Goal: Transaction & Acquisition: Purchase product/service

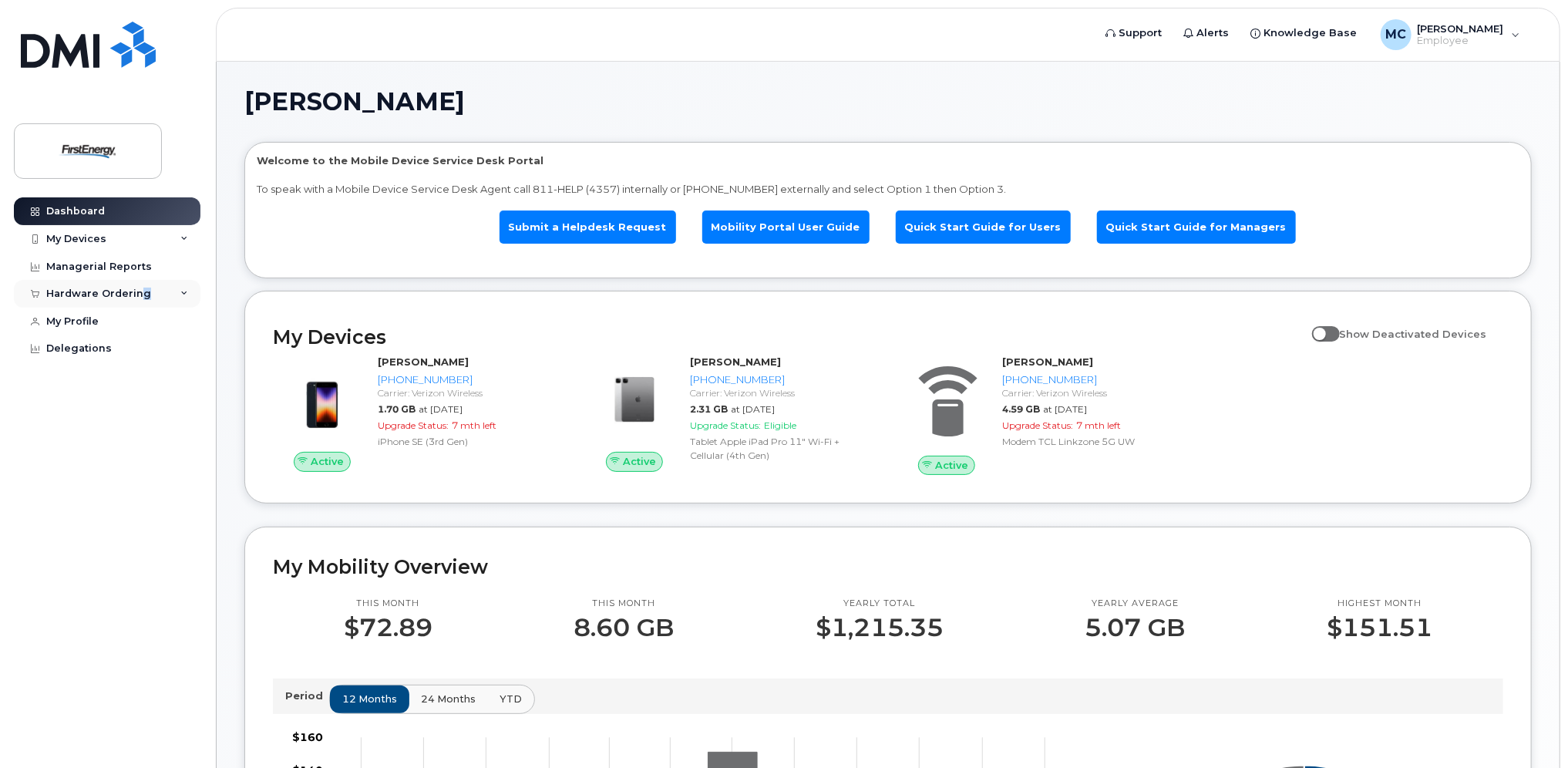
click at [140, 286] on div "Hardware Ordering" at bounding box center [106, 293] width 187 height 28
click at [111, 342] on link "New Order" at bounding box center [121, 351] width 160 height 30
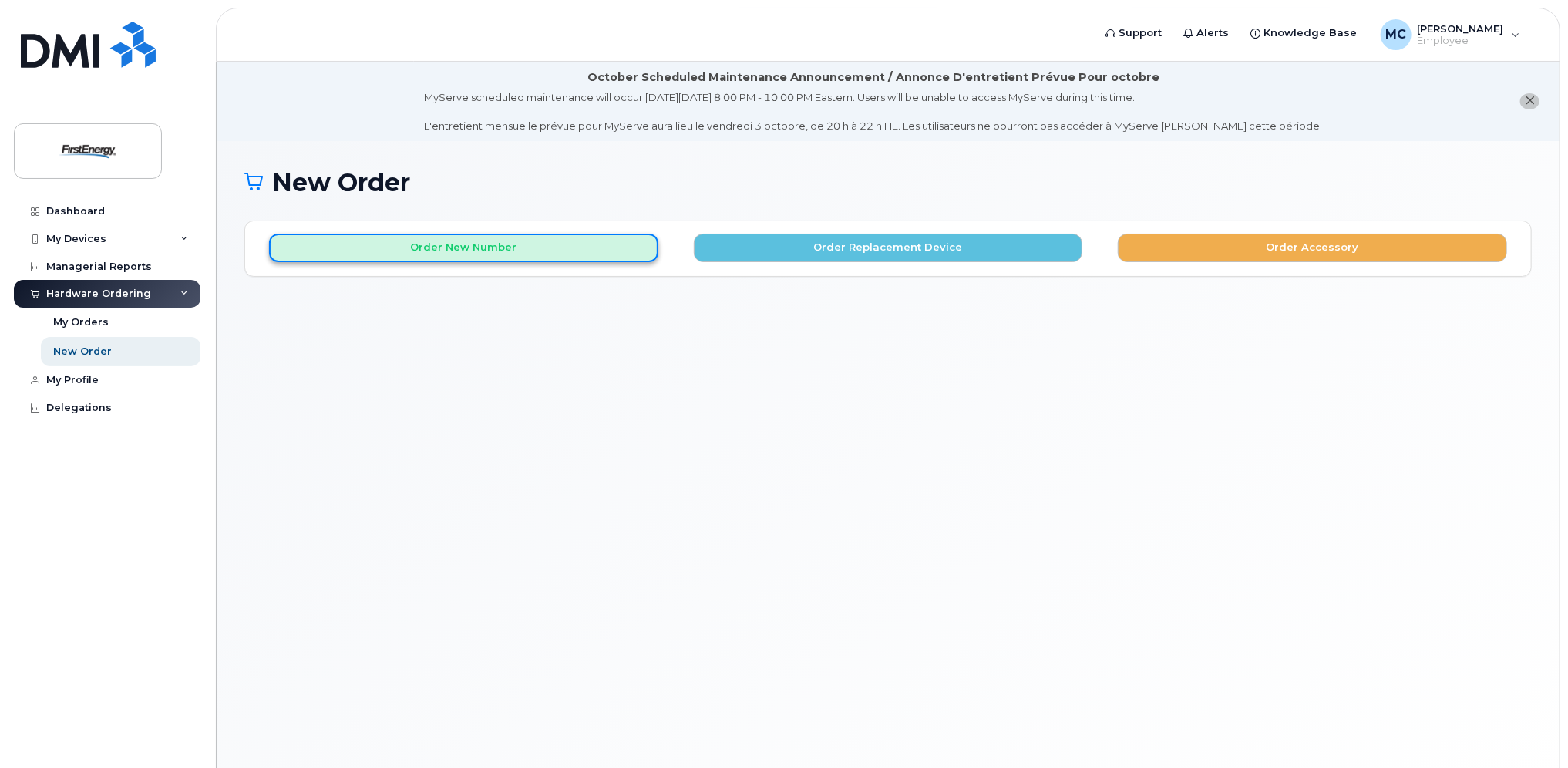
click at [455, 260] on button "Order New Number" at bounding box center [464, 248] width 389 height 29
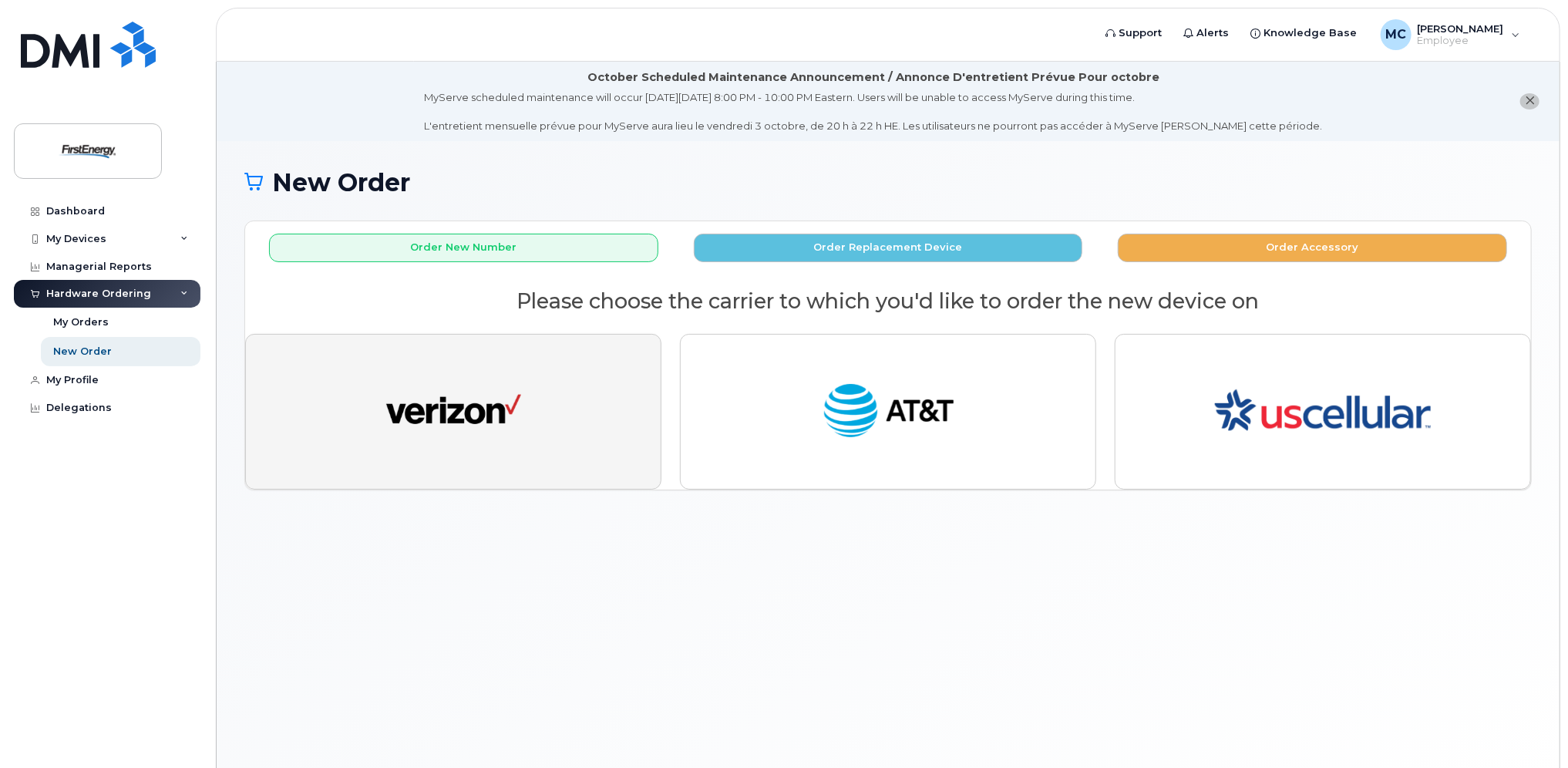
click at [535, 407] on button "button" at bounding box center [453, 412] width 417 height 156
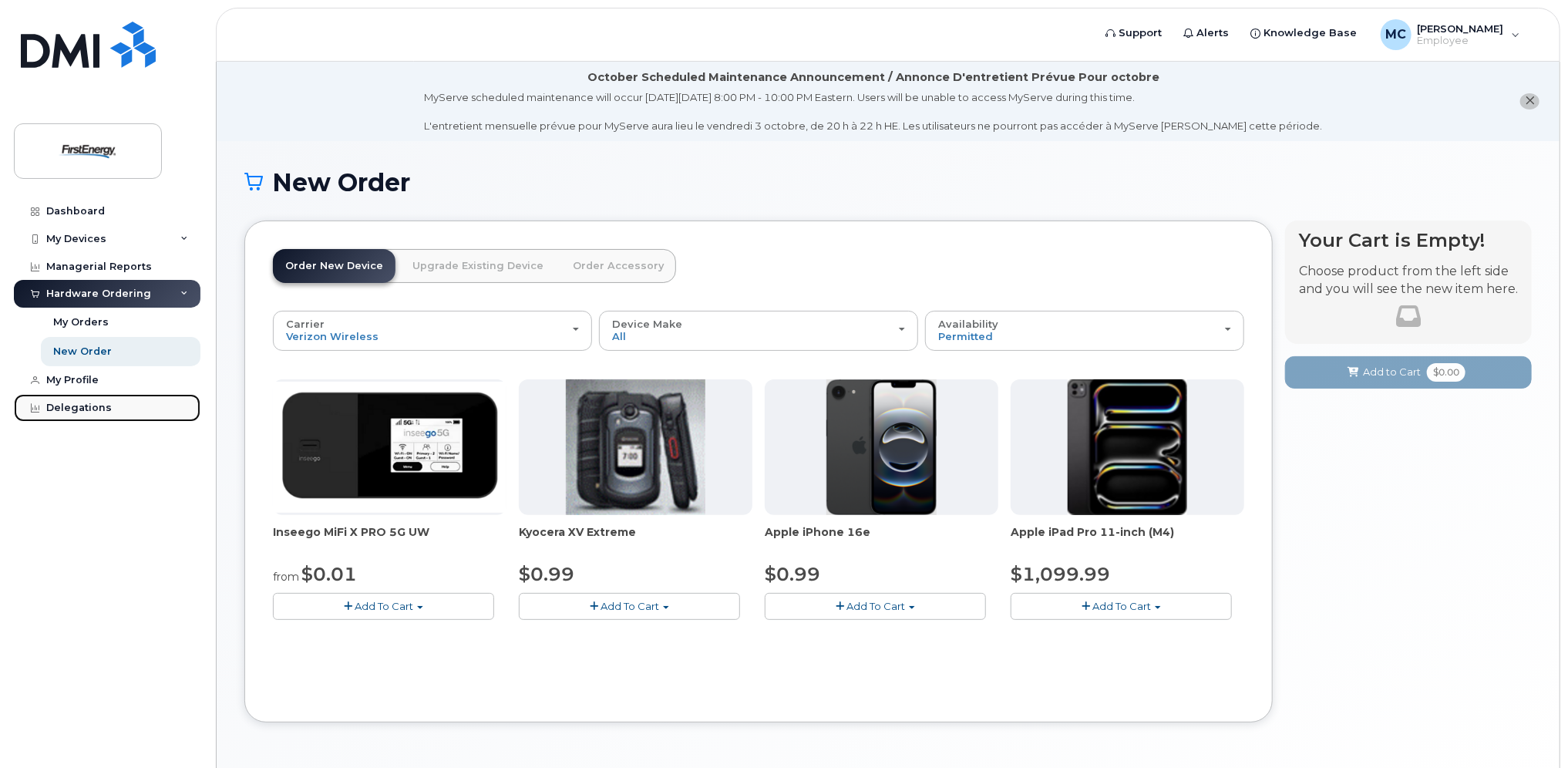
click at [98, 410] on div "Delegations" at bounding box center [79, 407] width 65 height 12
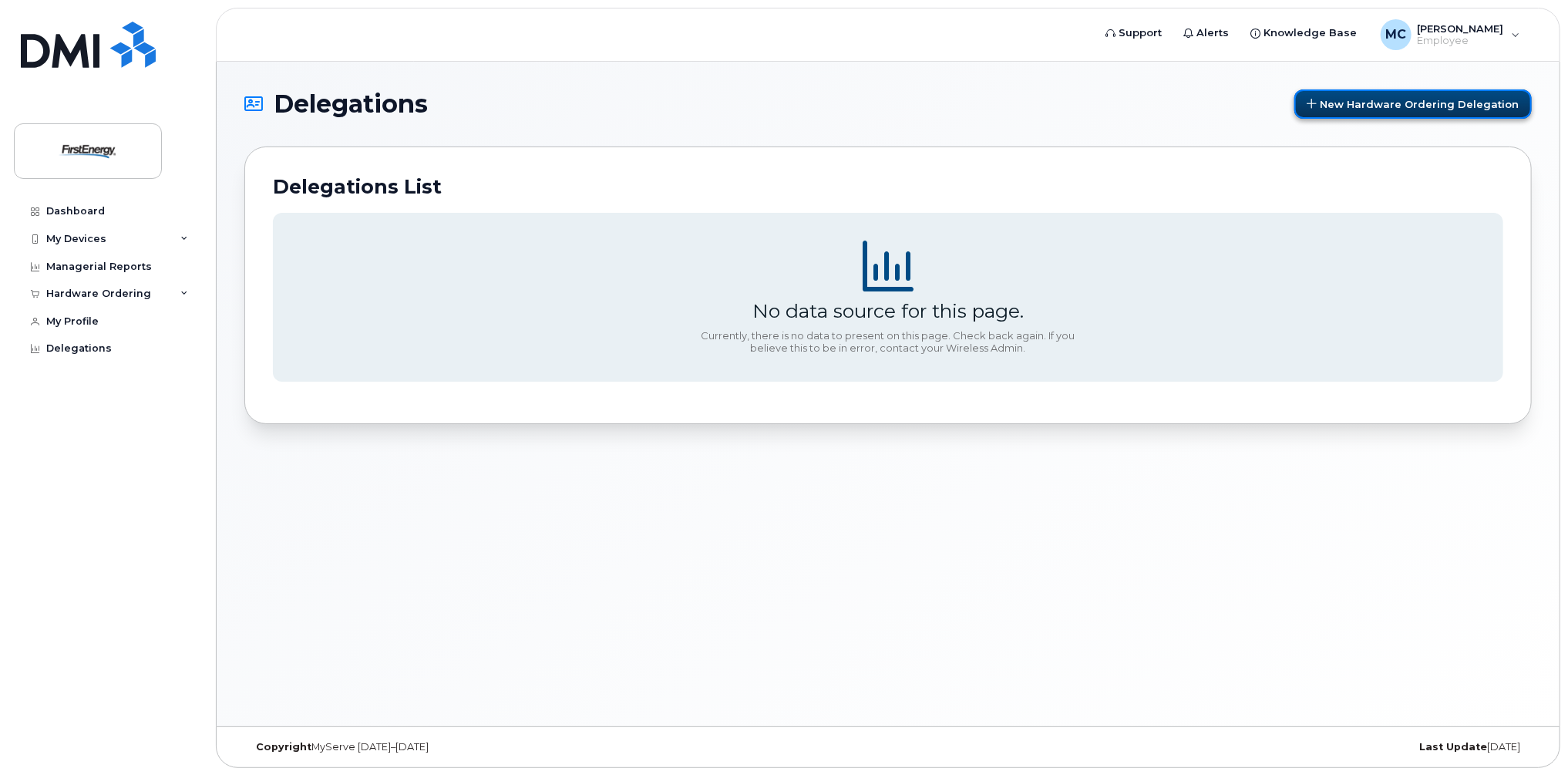
click at [1478, 100] on span "New Hardware Ordering Delegation" at bounding box center [1420, 103] width 199 height 12
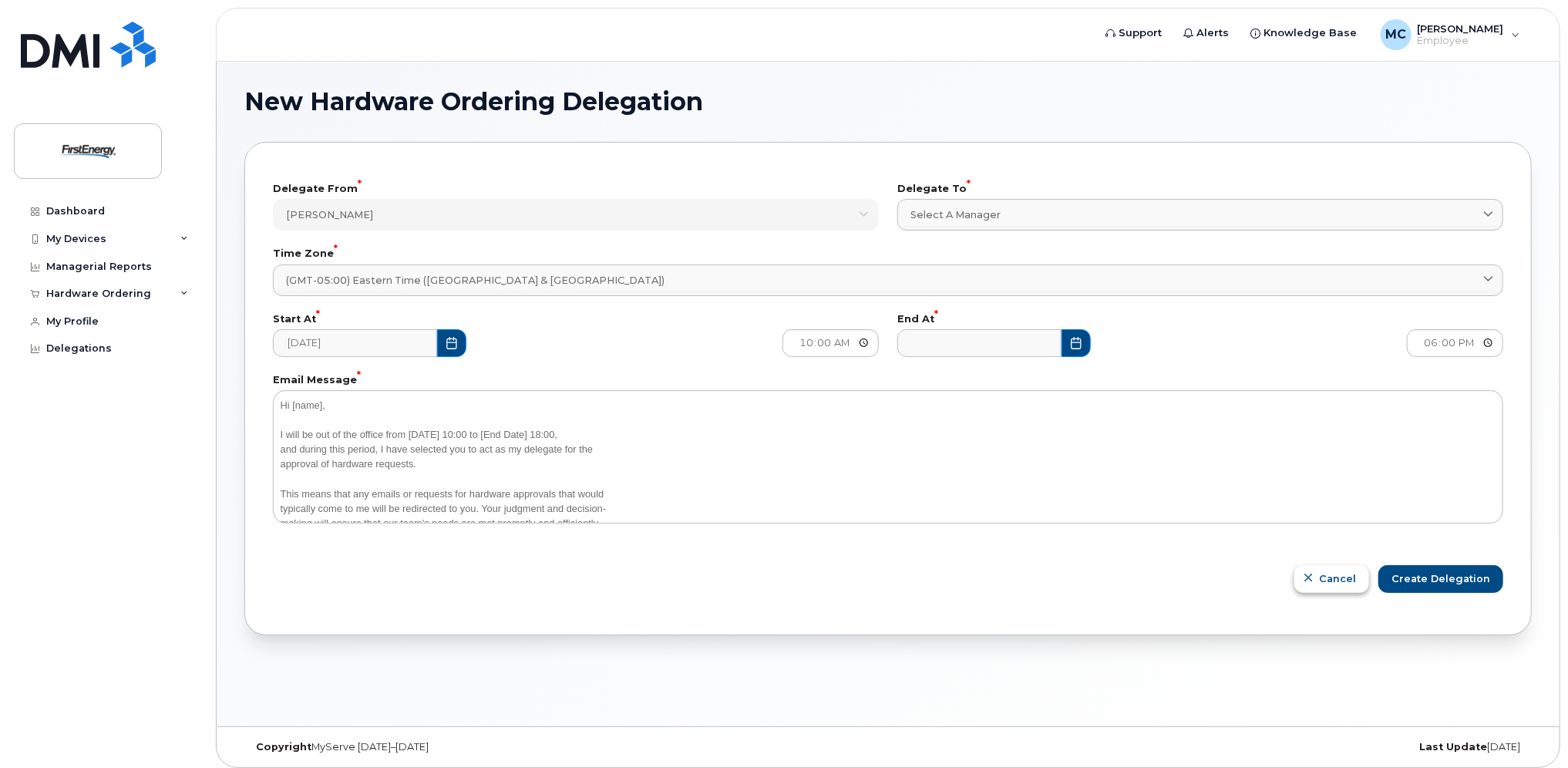
click at [1363, 575] on button "Cancel" at bounding box center [1331, 578] width 75 height 28
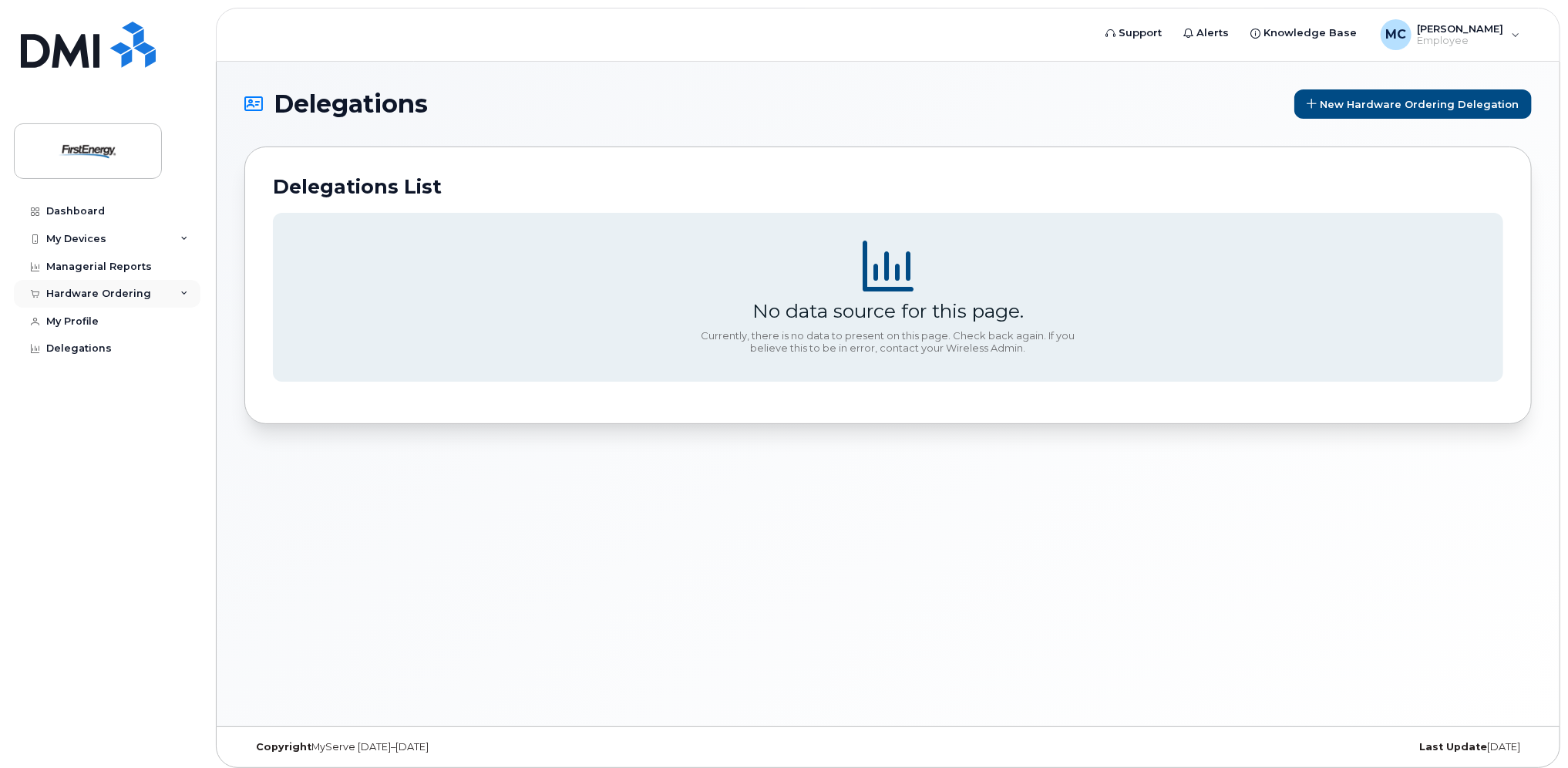
click at [140, 299] on div "Hardware Ordering" at bounding box center [98, 293] width 104 height 12
click at [114, 351] on link "New Order" at bounding box center [121, 351] width 160 height 30
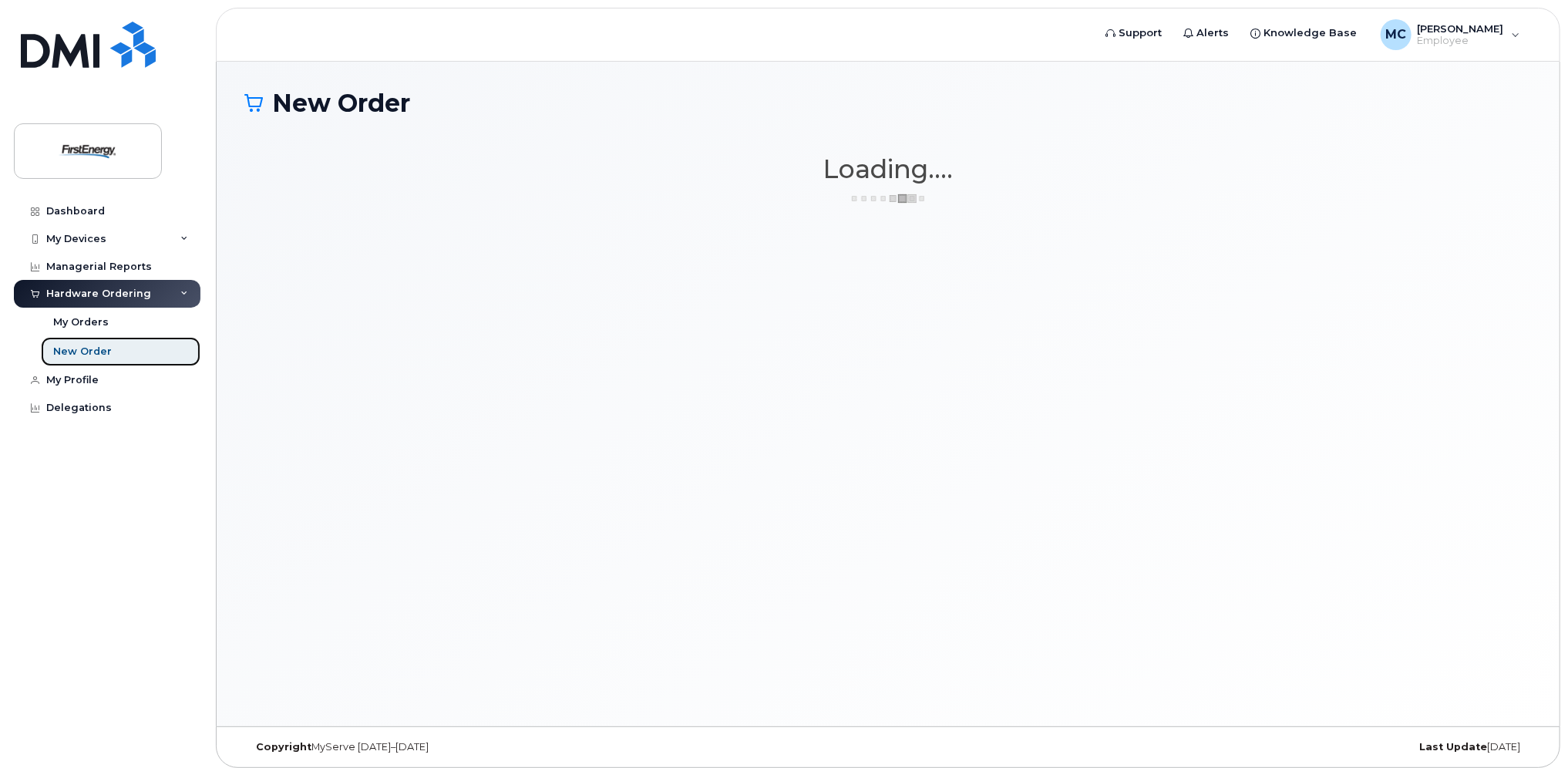
click at [85, 347] on div "New Order" at bounding box center [82, 351] width 58 height 13
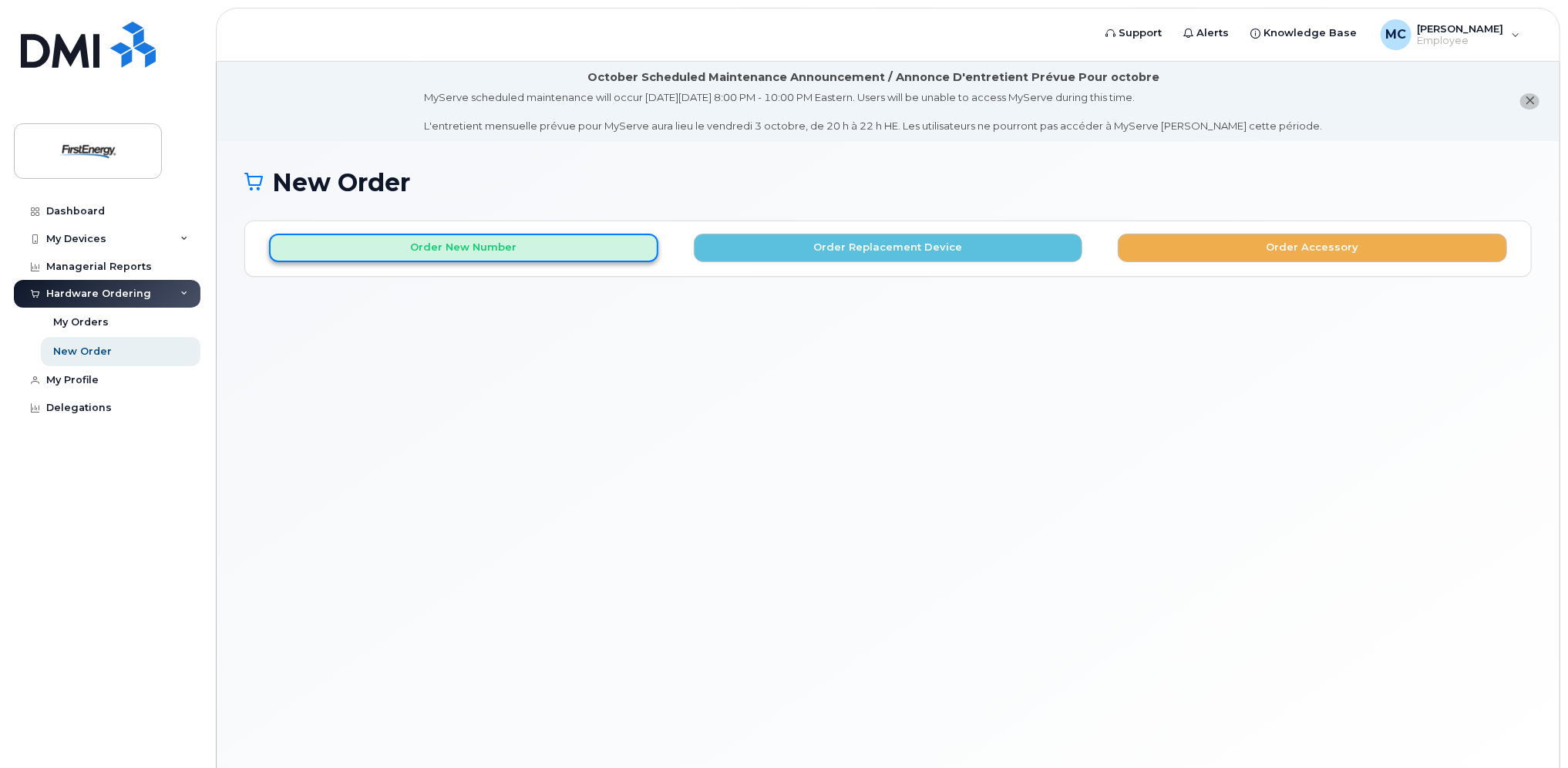
click at [464, 239] on button "Order New Number" at bounding box center [464, 248] width 389 height 29
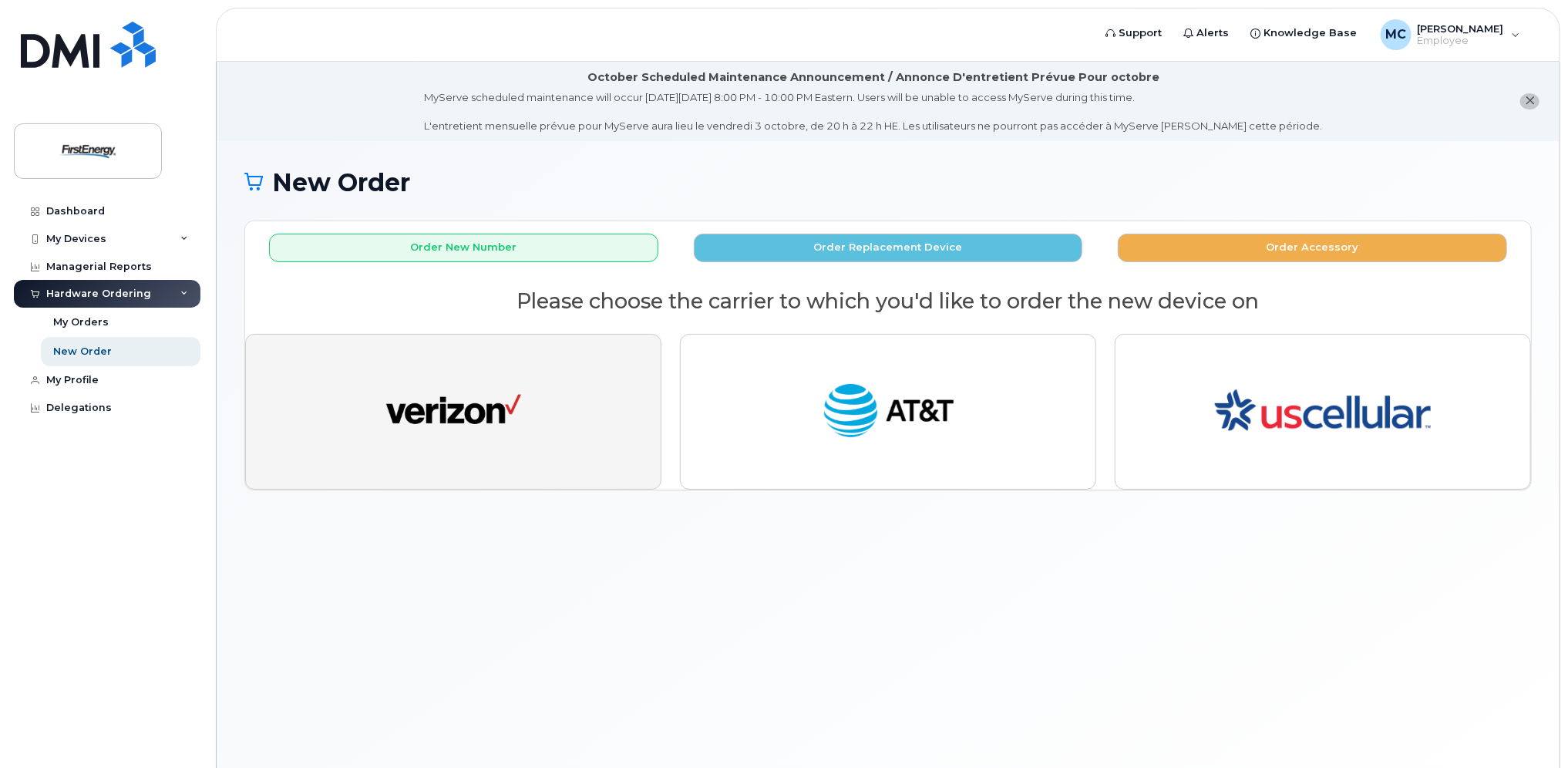
click at [483, 385] on img "button" at bounding box center [453, 412] width 135 height 69
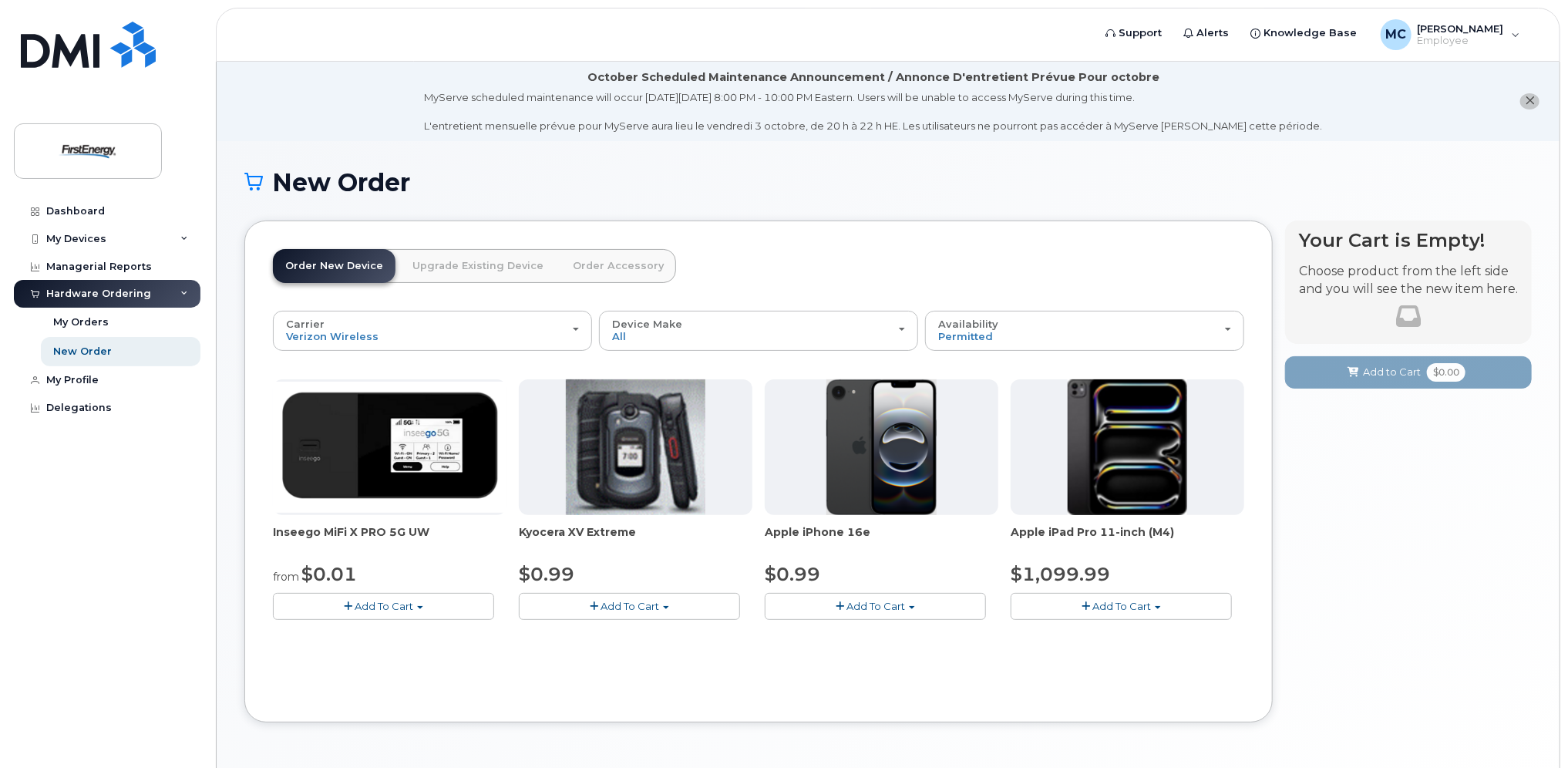
click at [887, 607] on span "Add To Cart" at bounding box center [875, 605] width 58 height 12
click at [881, 630] on link "$0.99 - 2 Year Activation" at bounding box center [846, 635] width 154 height 19
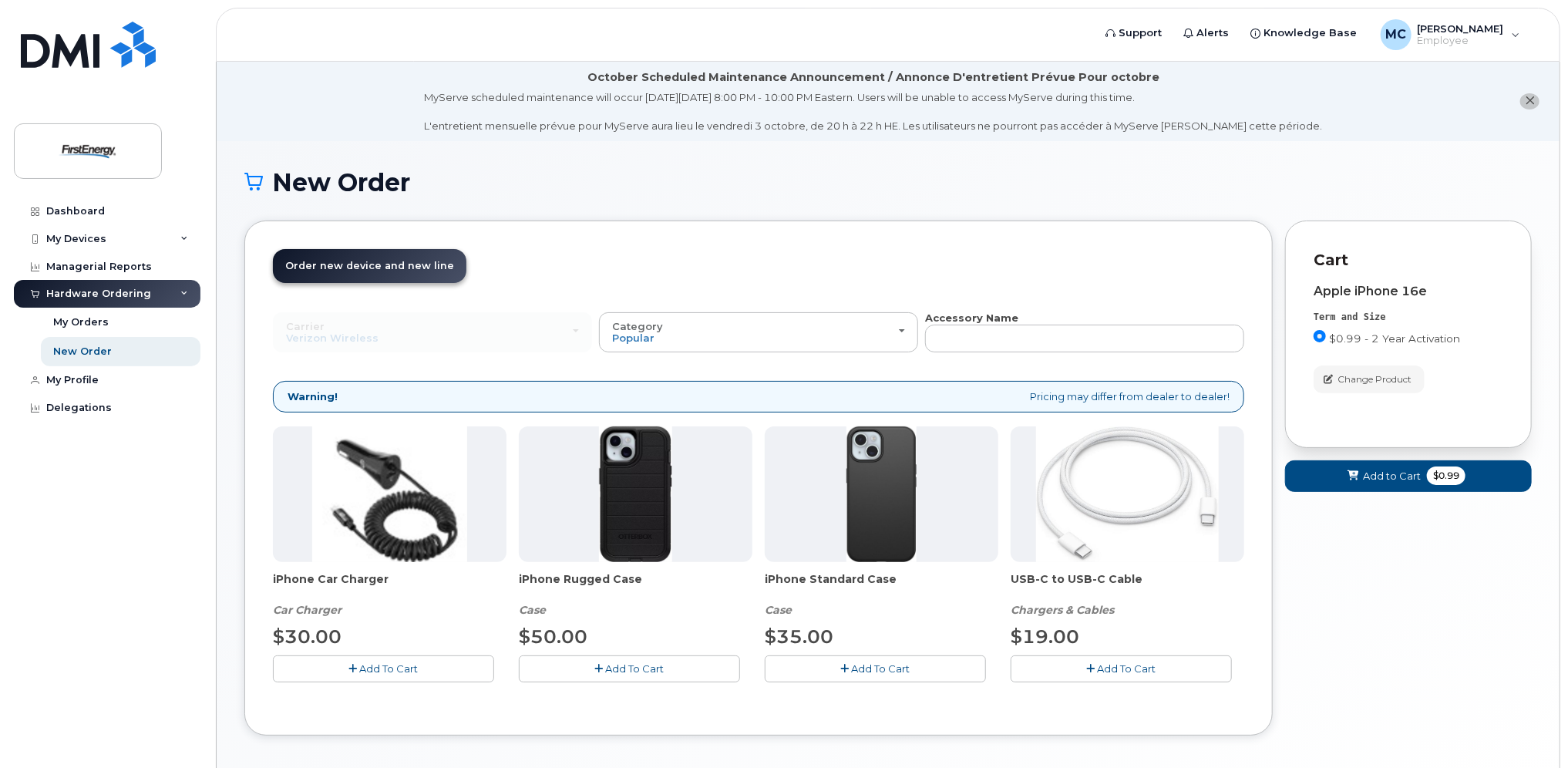
click at [398, 669] on span "Add To Cart" at bounding box center [389, 667] width 58 height 12
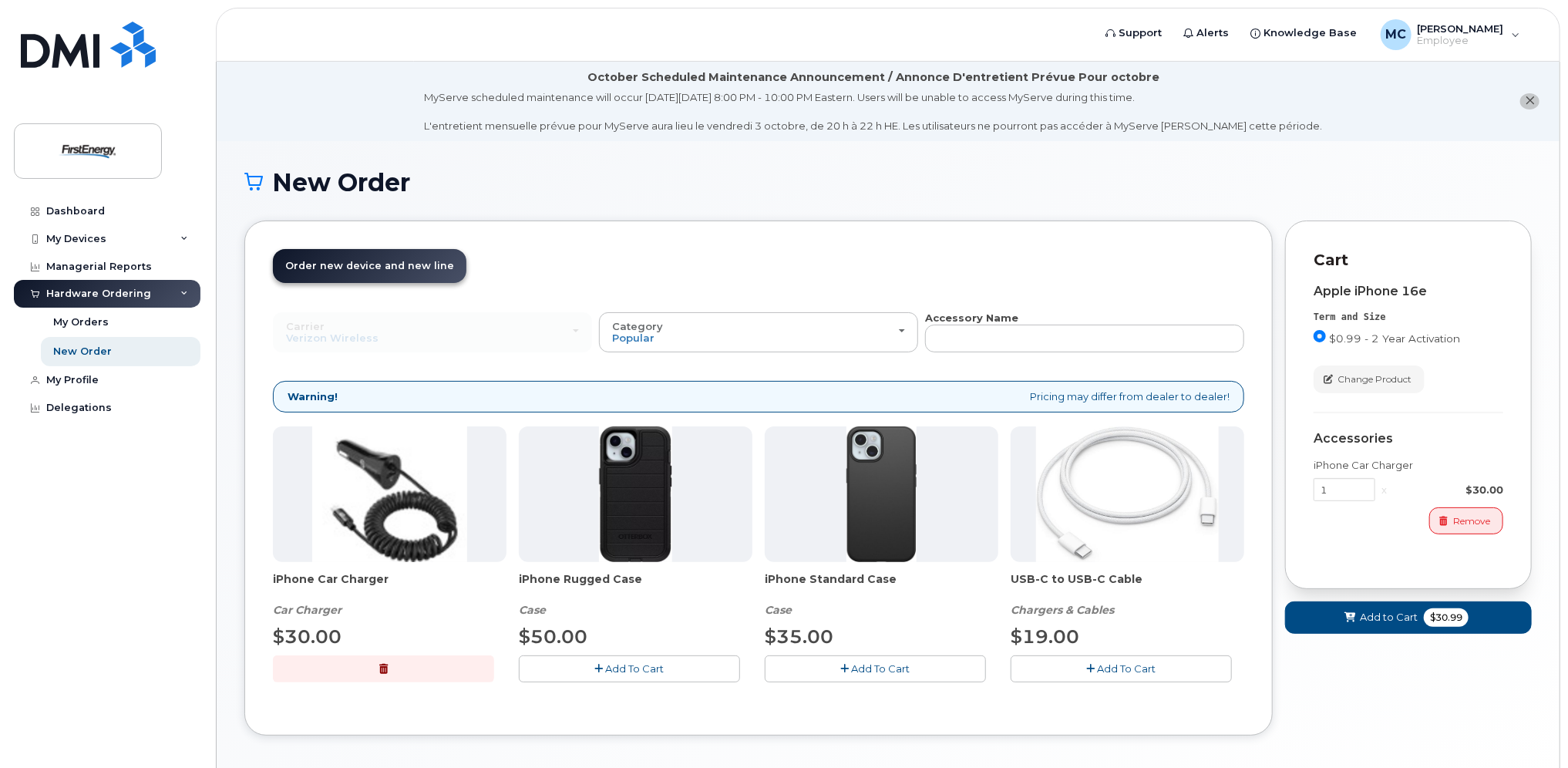
click at [659, 662] on span "Add To Cart" at bounding box center [635, 667] width 58 height 12
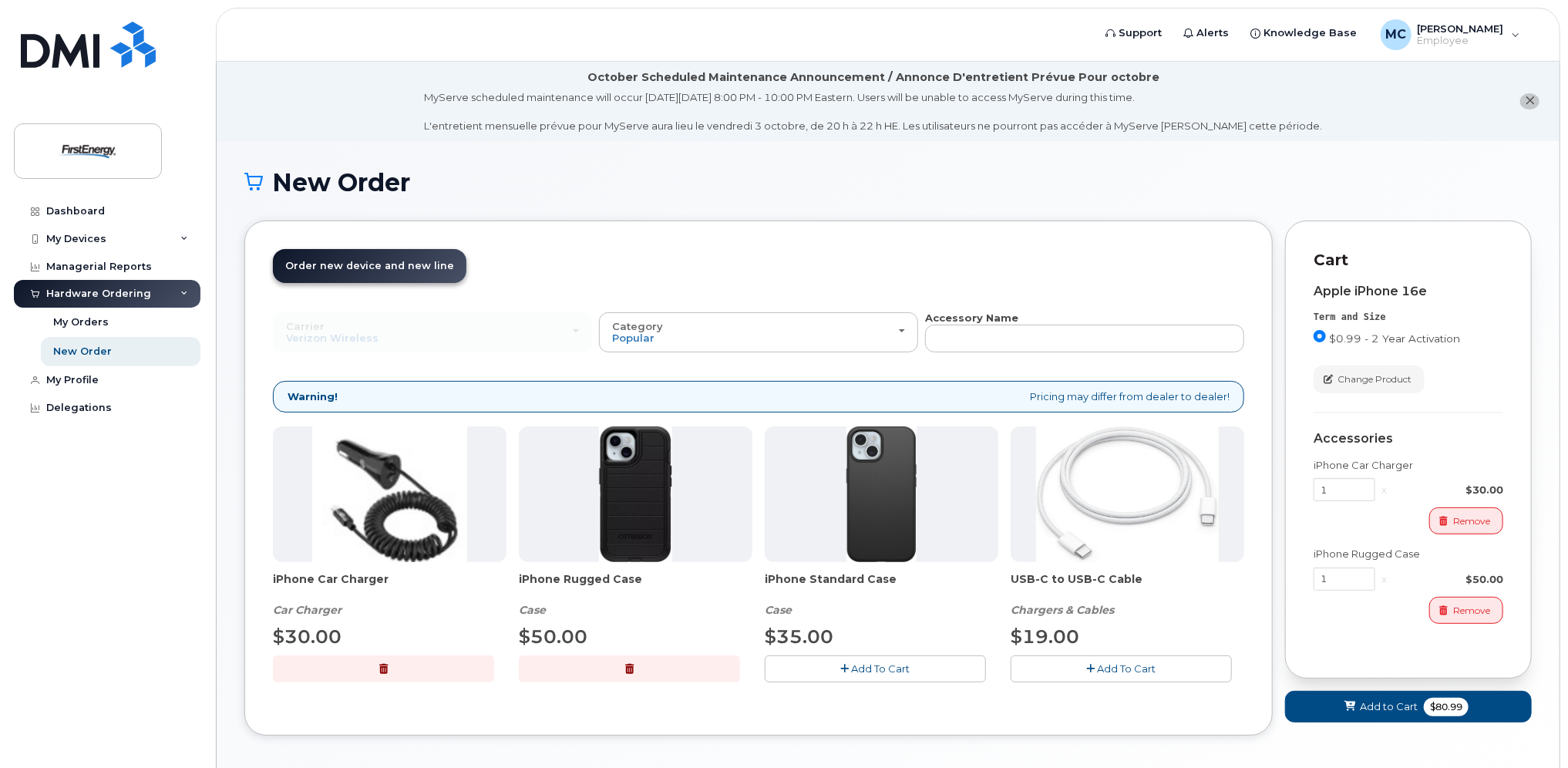
click at [1128, 660] on button "Add To Cart" at bounding box center [1121, 668] width 221 height 27
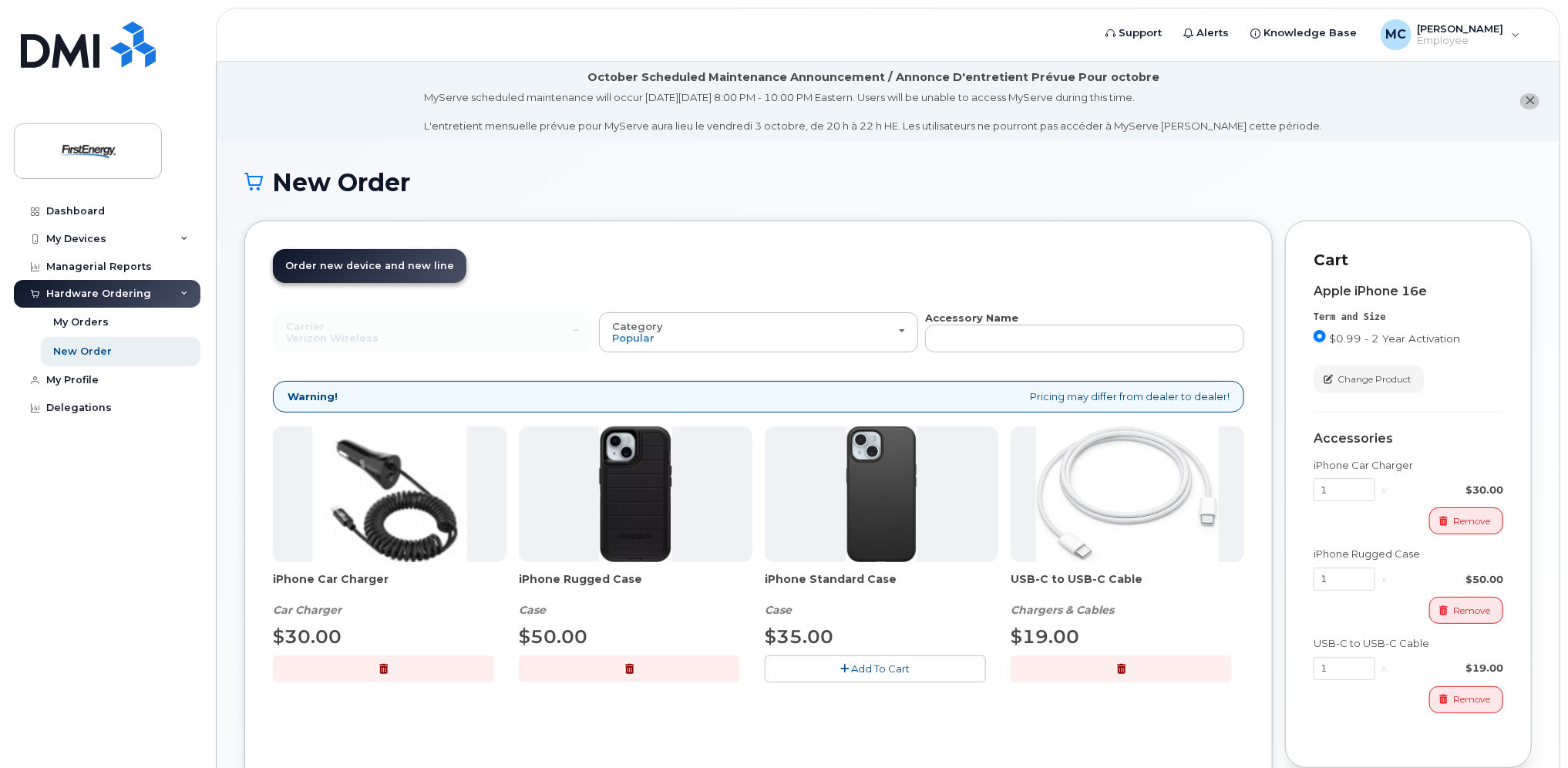
scroll to position [146, 0]
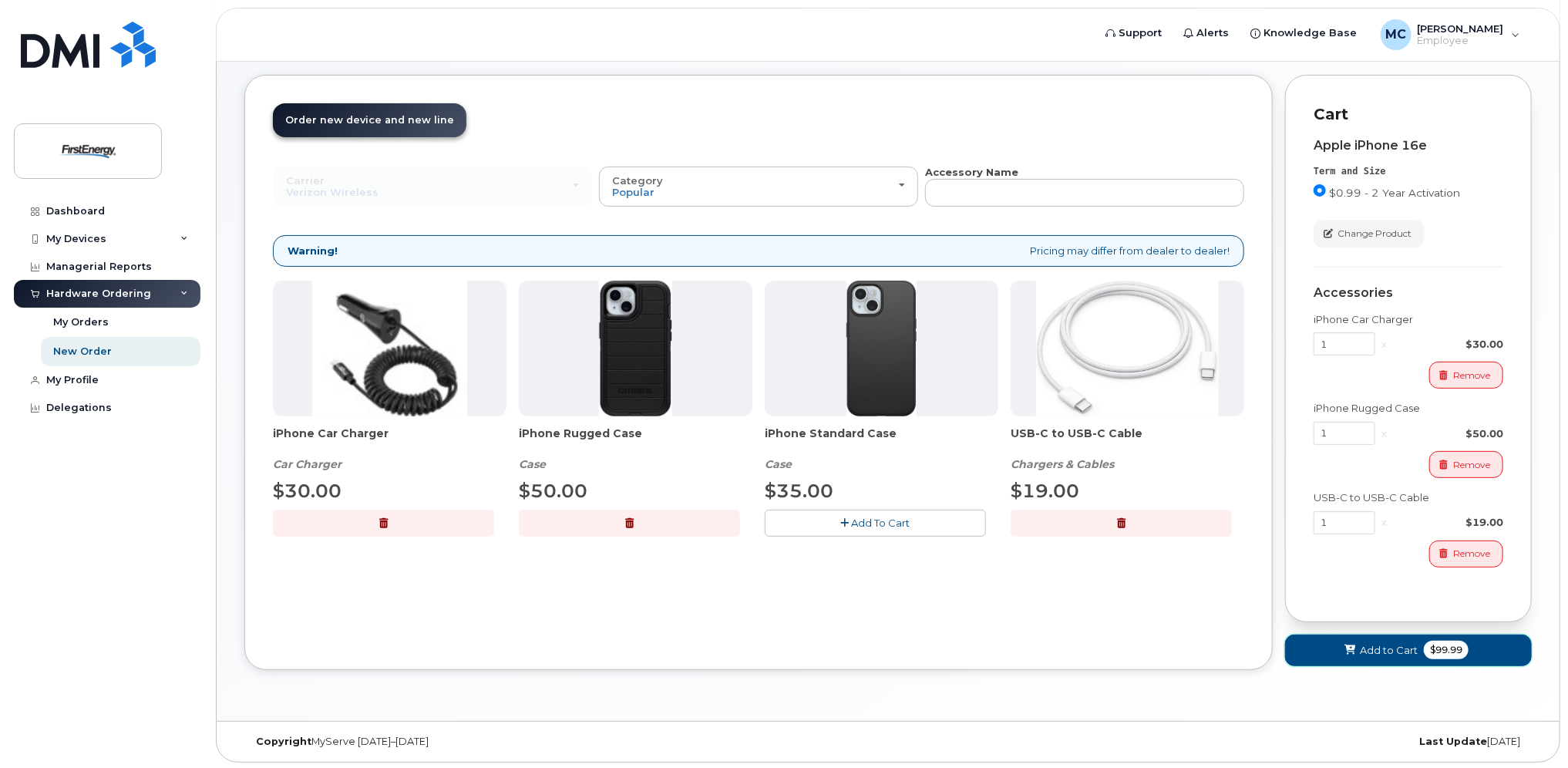
click at [1388, 646] on span "Add to Cart" at bounding box center [1389, 649] width 57 height 14
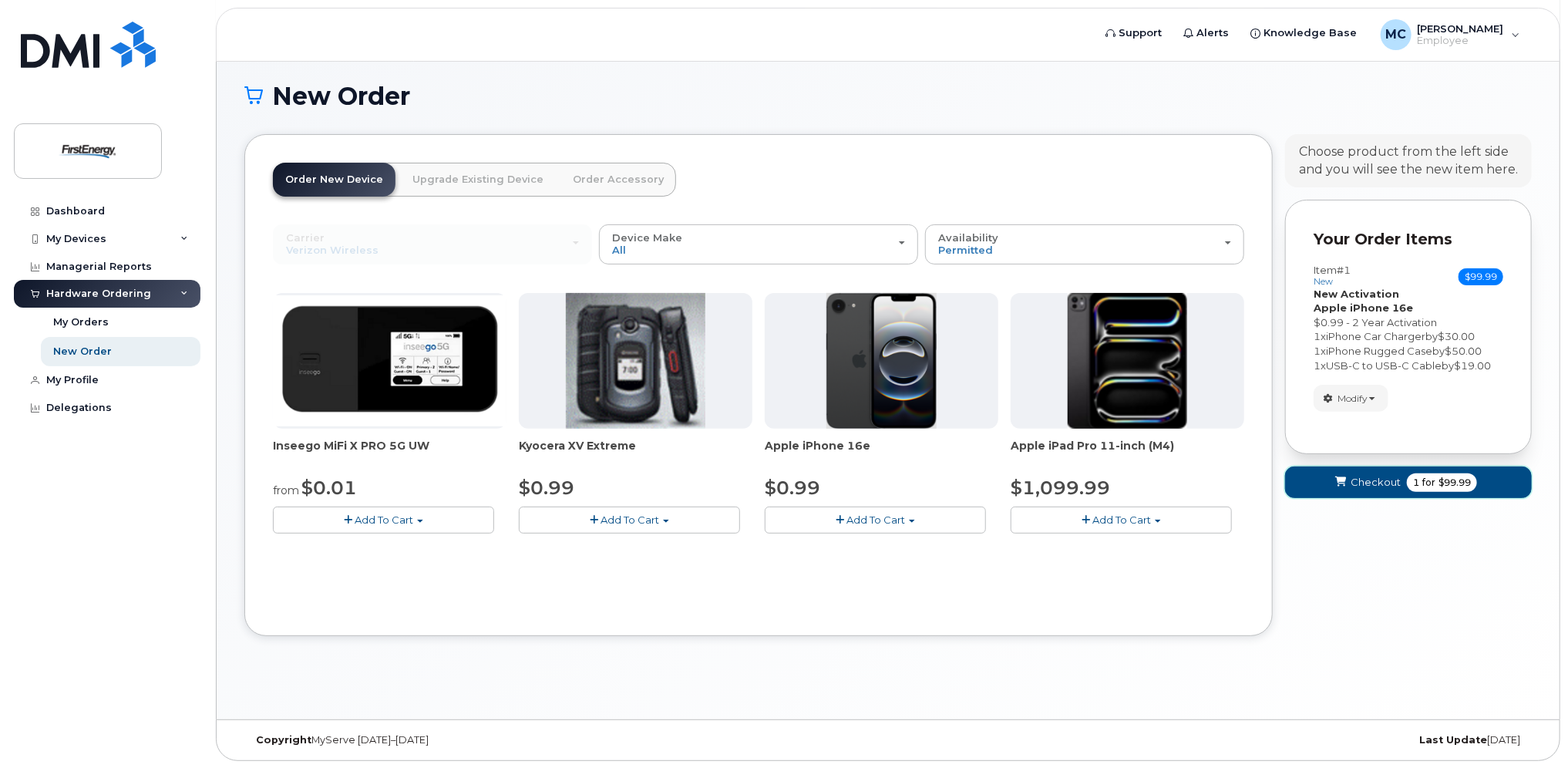
click at [1385, 480] on span "Checkout" at bounding box center [1375, 482] width 50 height 14
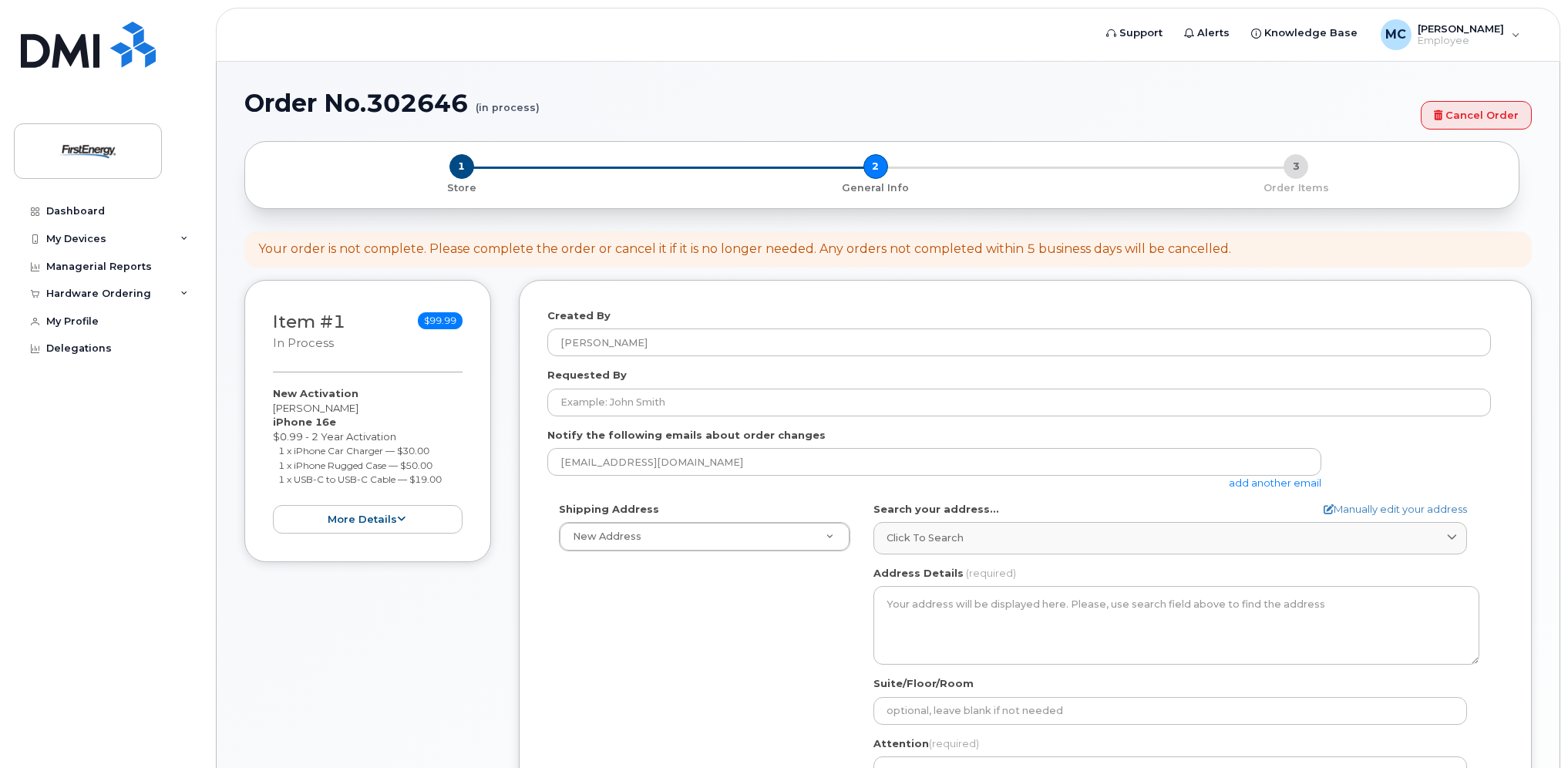
select select
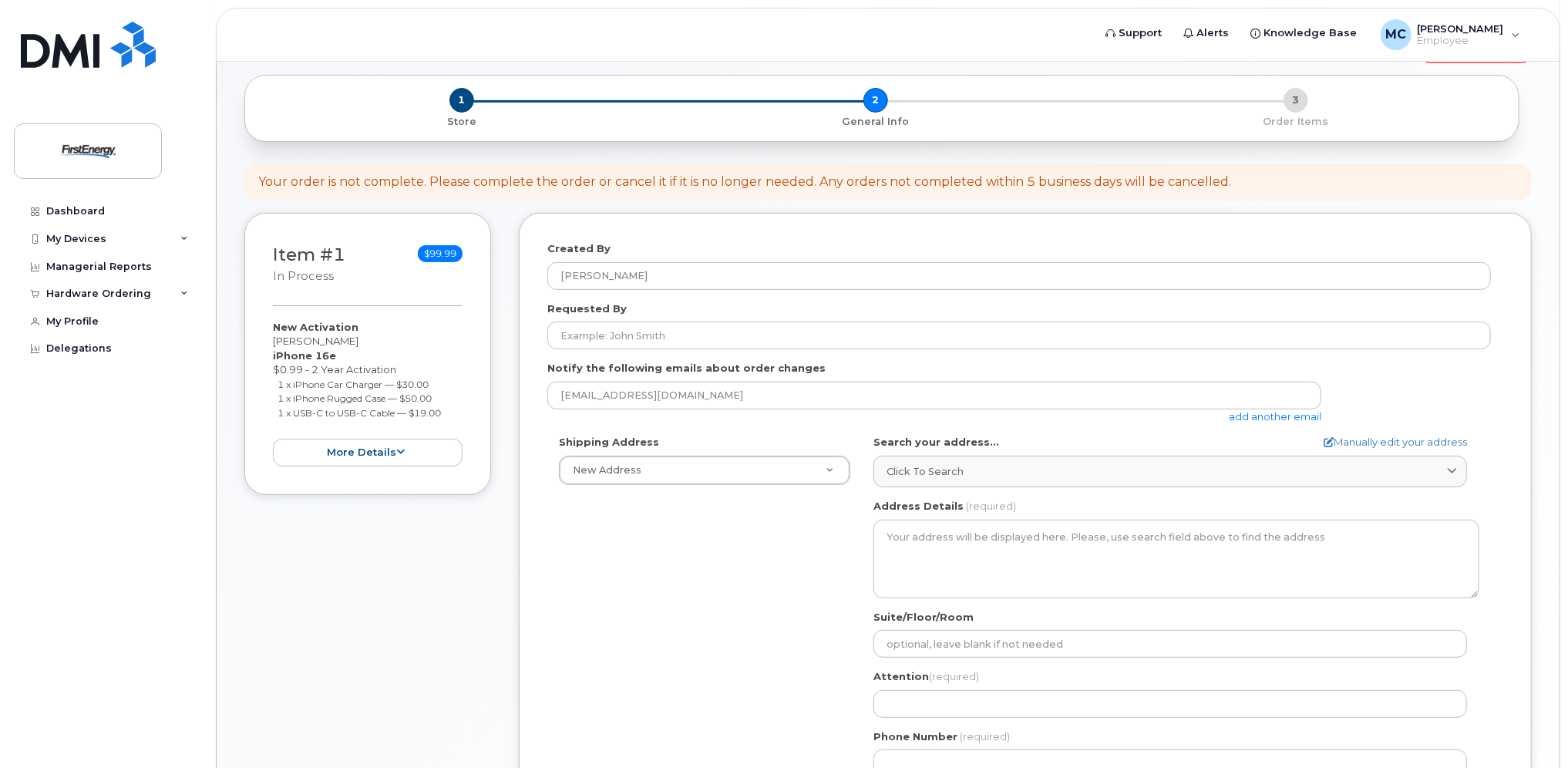
scroll to position [102, 0]
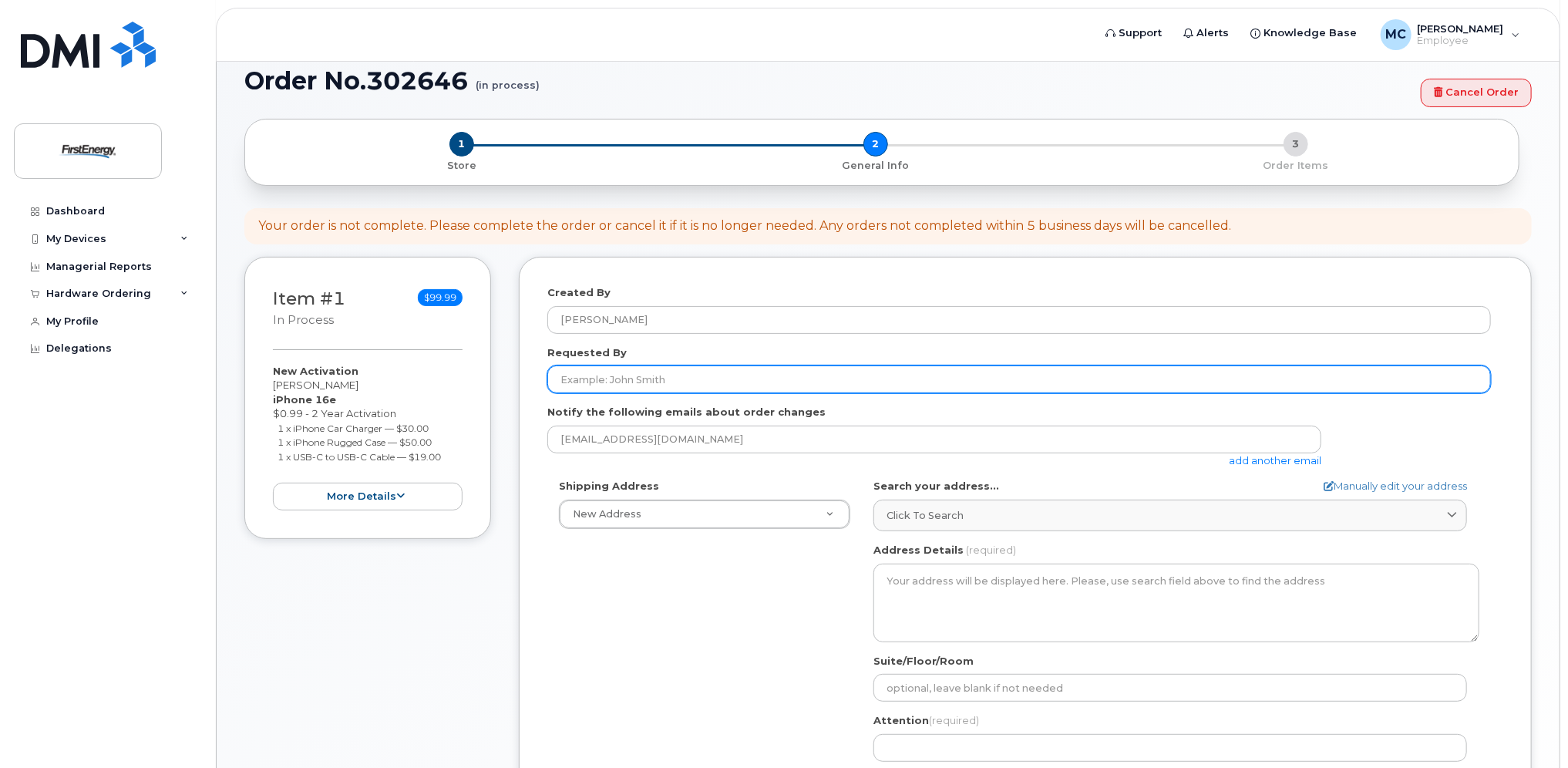
click at [676, 381] on input "Requested By" at bounding box center [1018, 379] width 943 height 28
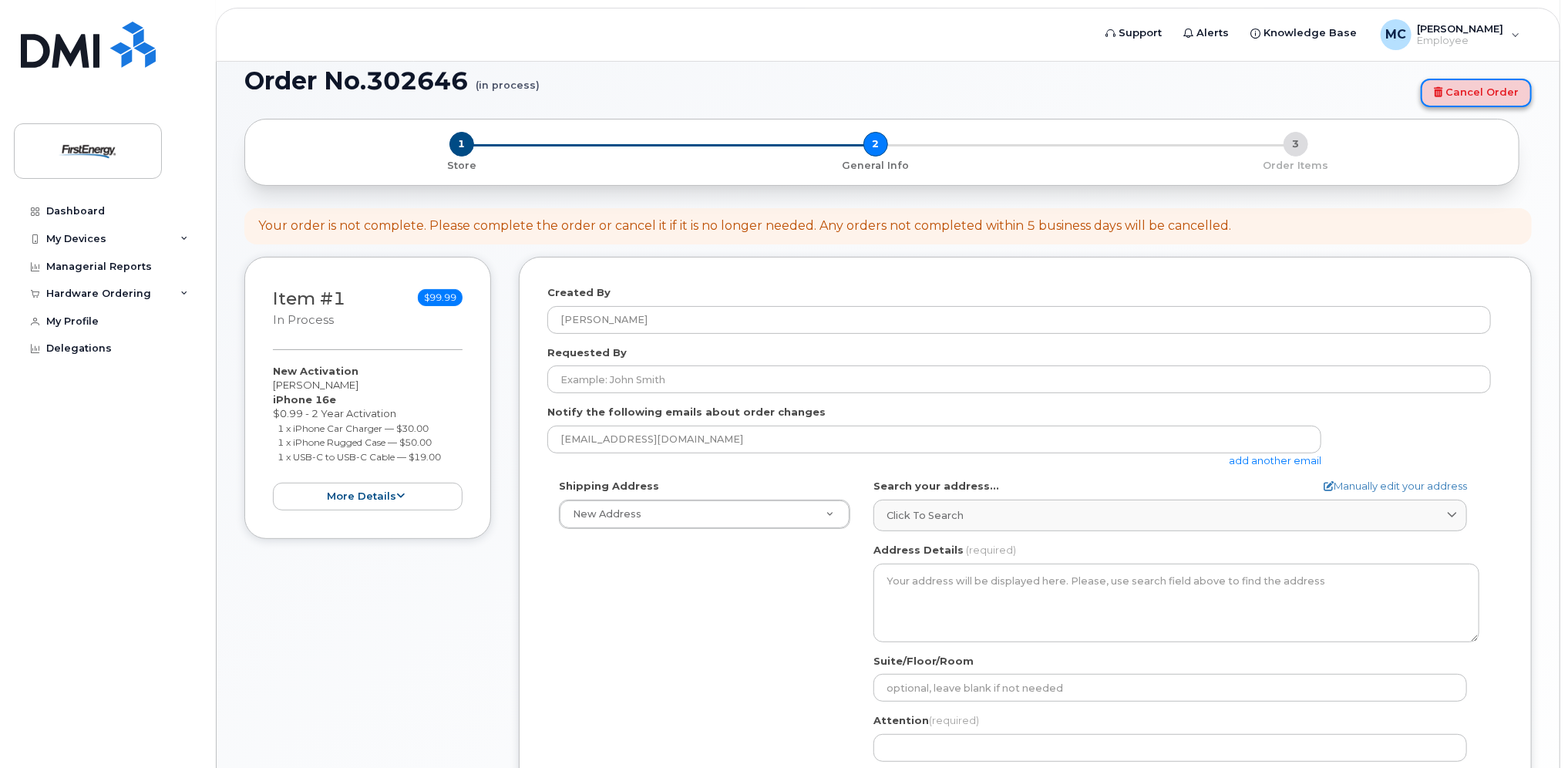
click at [1466, 86] on link "Cancel Order" at bounding box center [1476, 93] width 111 height 29
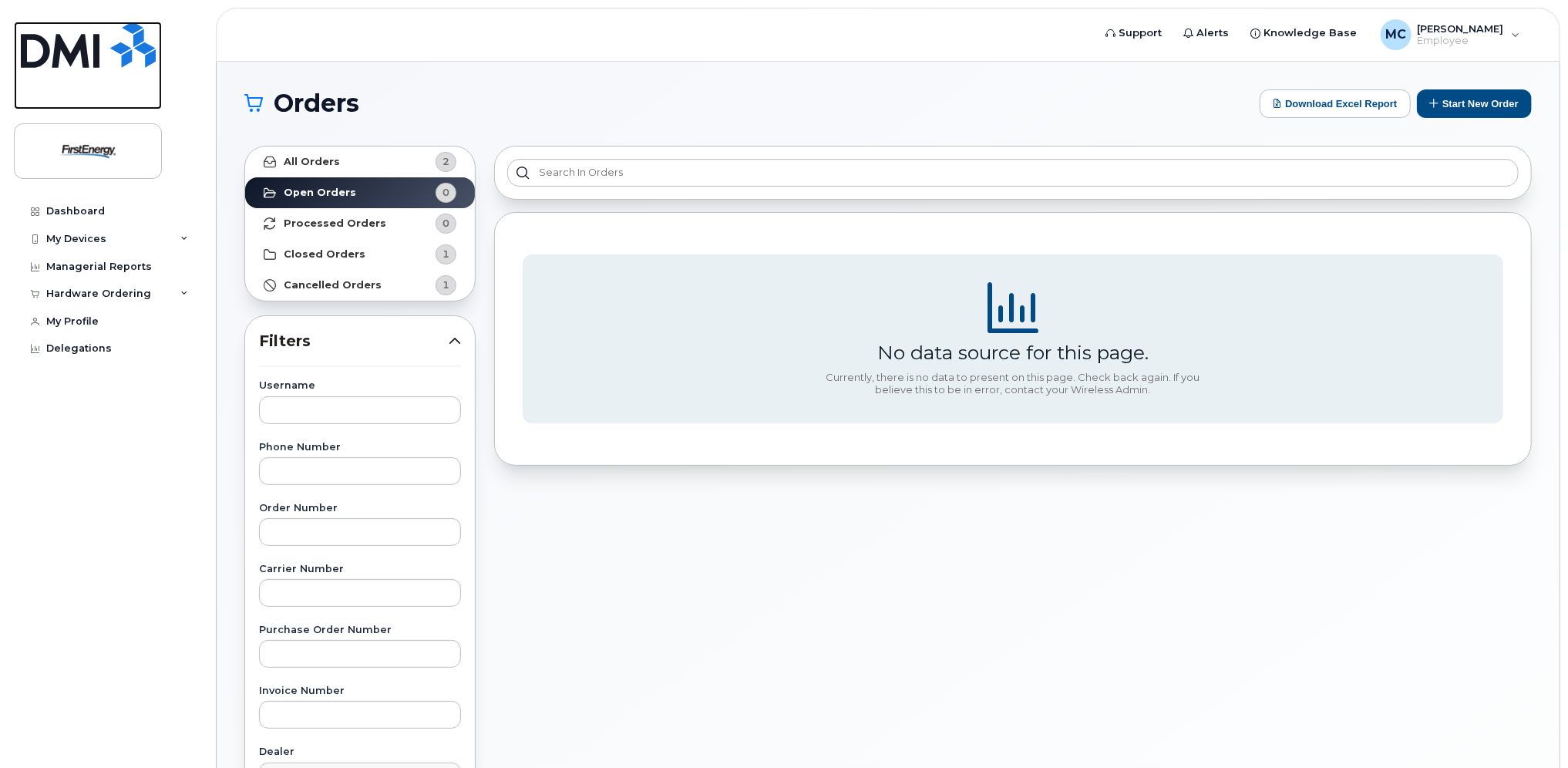
click at [98, 52] on img at bounding box center [88, 45] width 135 height 46
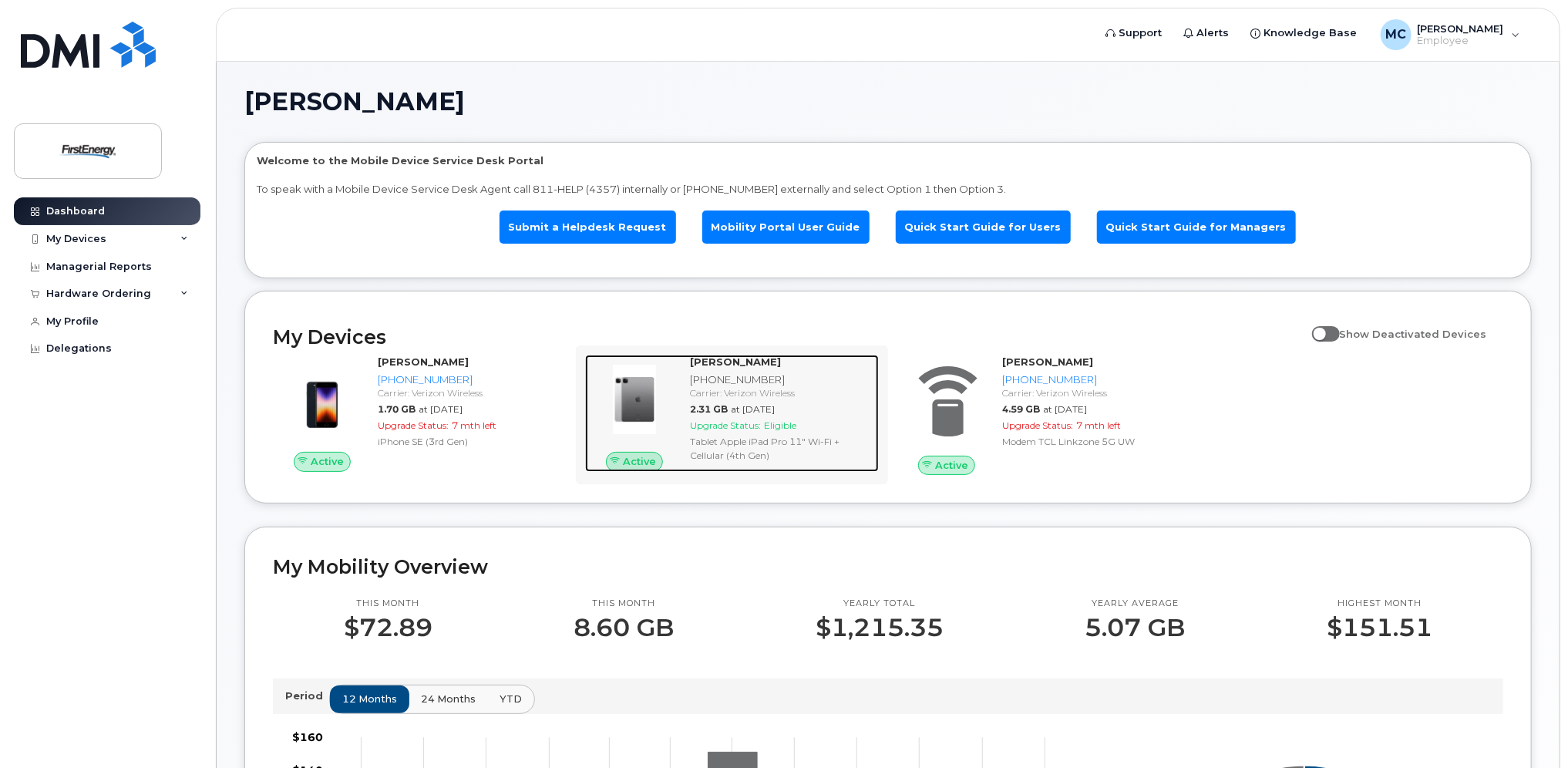
click at [727, 401] on div "CHRISTOPHER MALICK 330-571-5541 Carrier: Verizon Wireless 2.31 GB at Sep 01, 20…" at bounding box center [782, 413] width 195 height 117
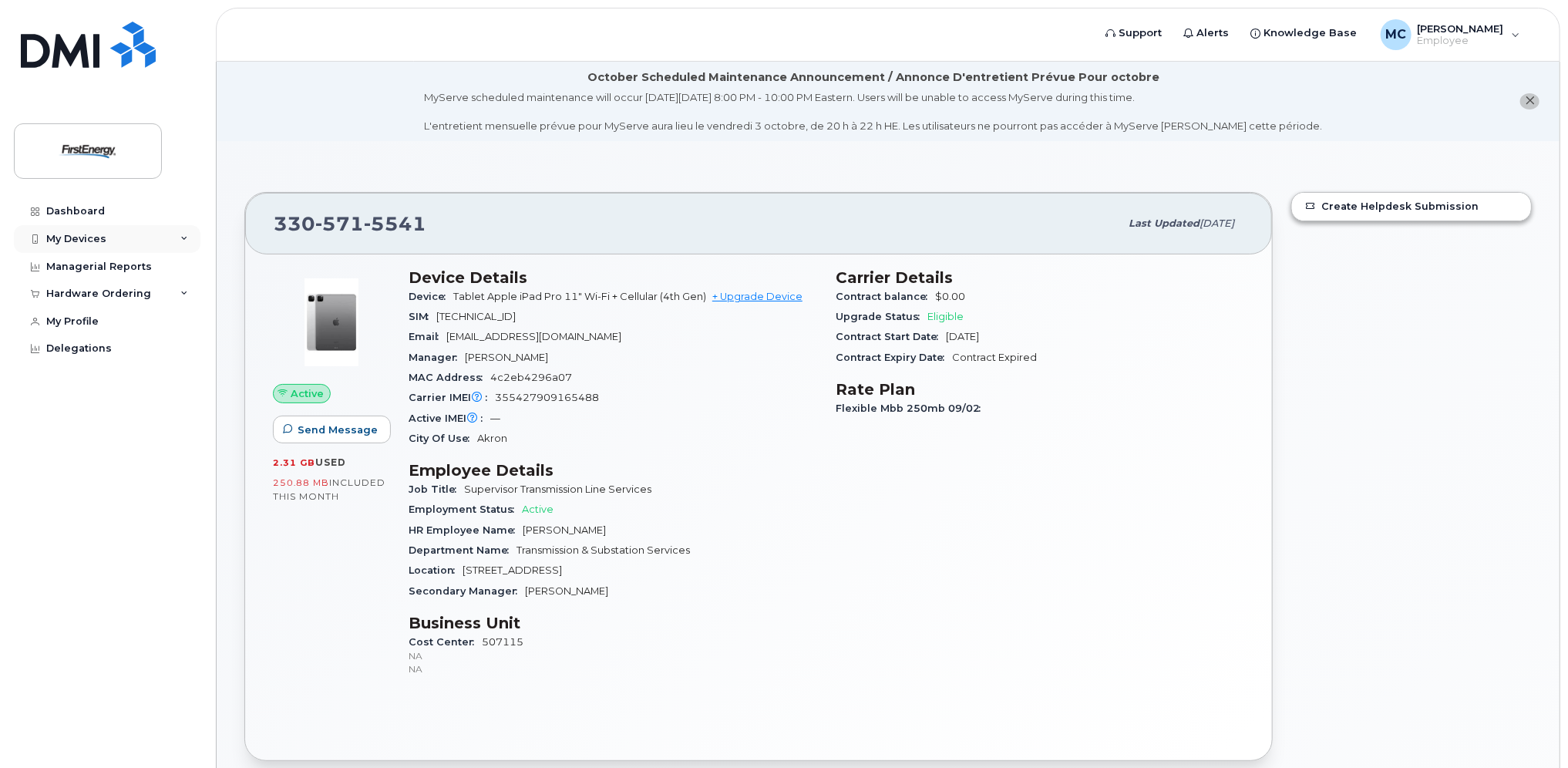
click at [107, 233] on div "My Devices" at bounding box center [106, 238] width 187 height 28
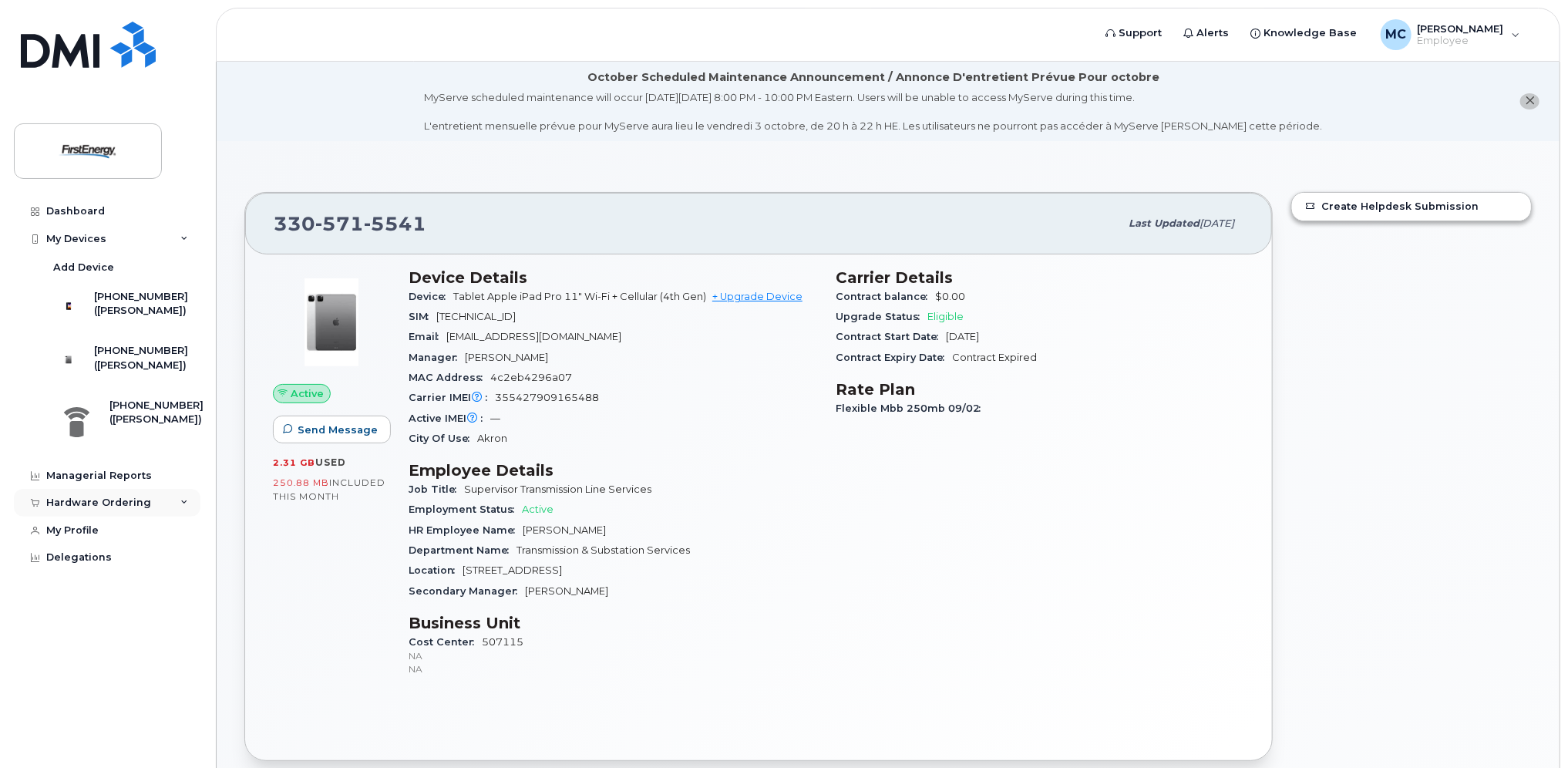
click at [123, 508] on div "Hardware Ordering" at bounding box center [98, 502] width 104 height 12
click at [105, 566] on div "New Order" at bounding box center [82, 560] width 58 height 13
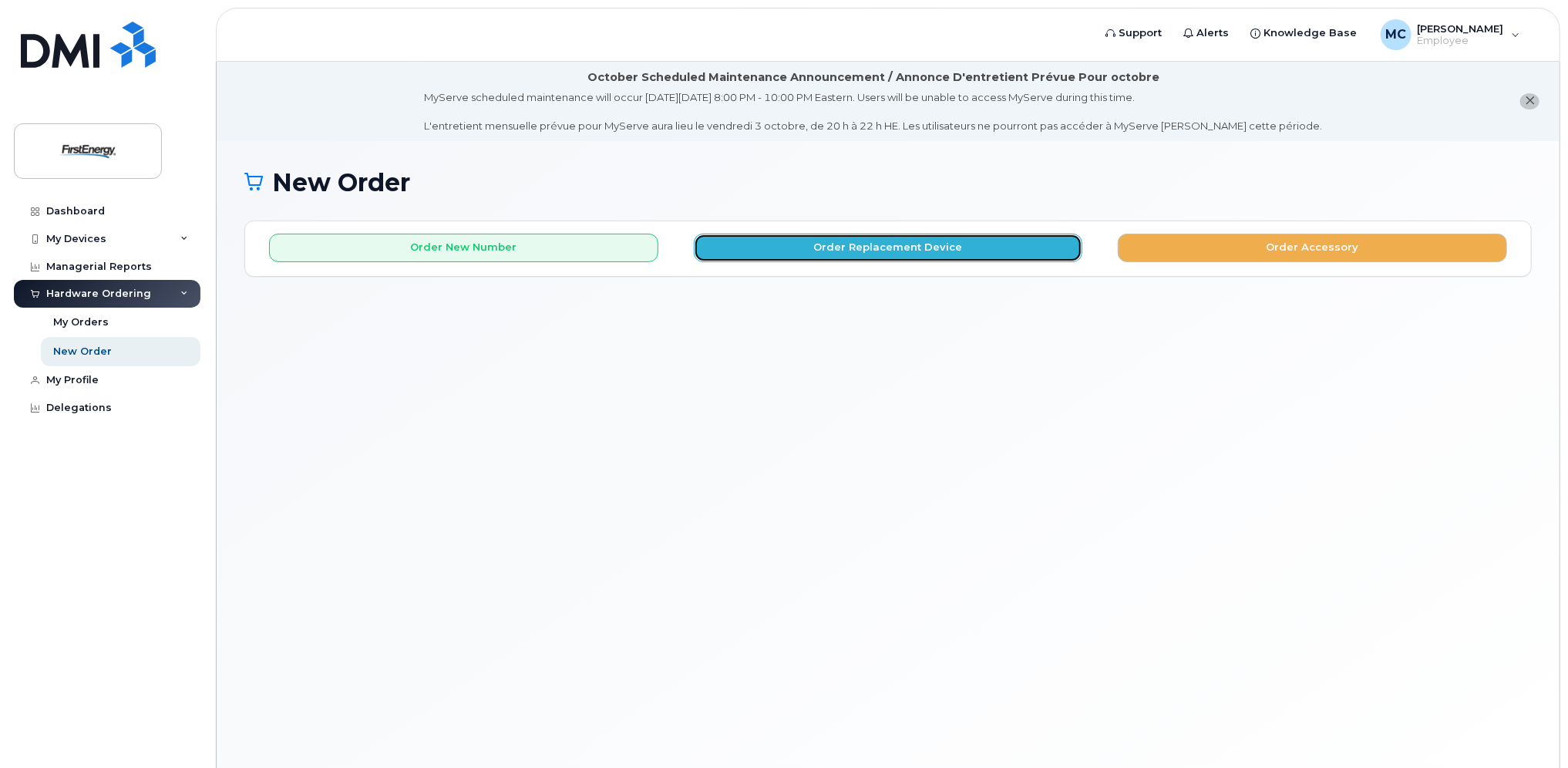
click at [867, 243] on button "Order Replacement Device" at bounding box center [888, 248] width 389 height 29
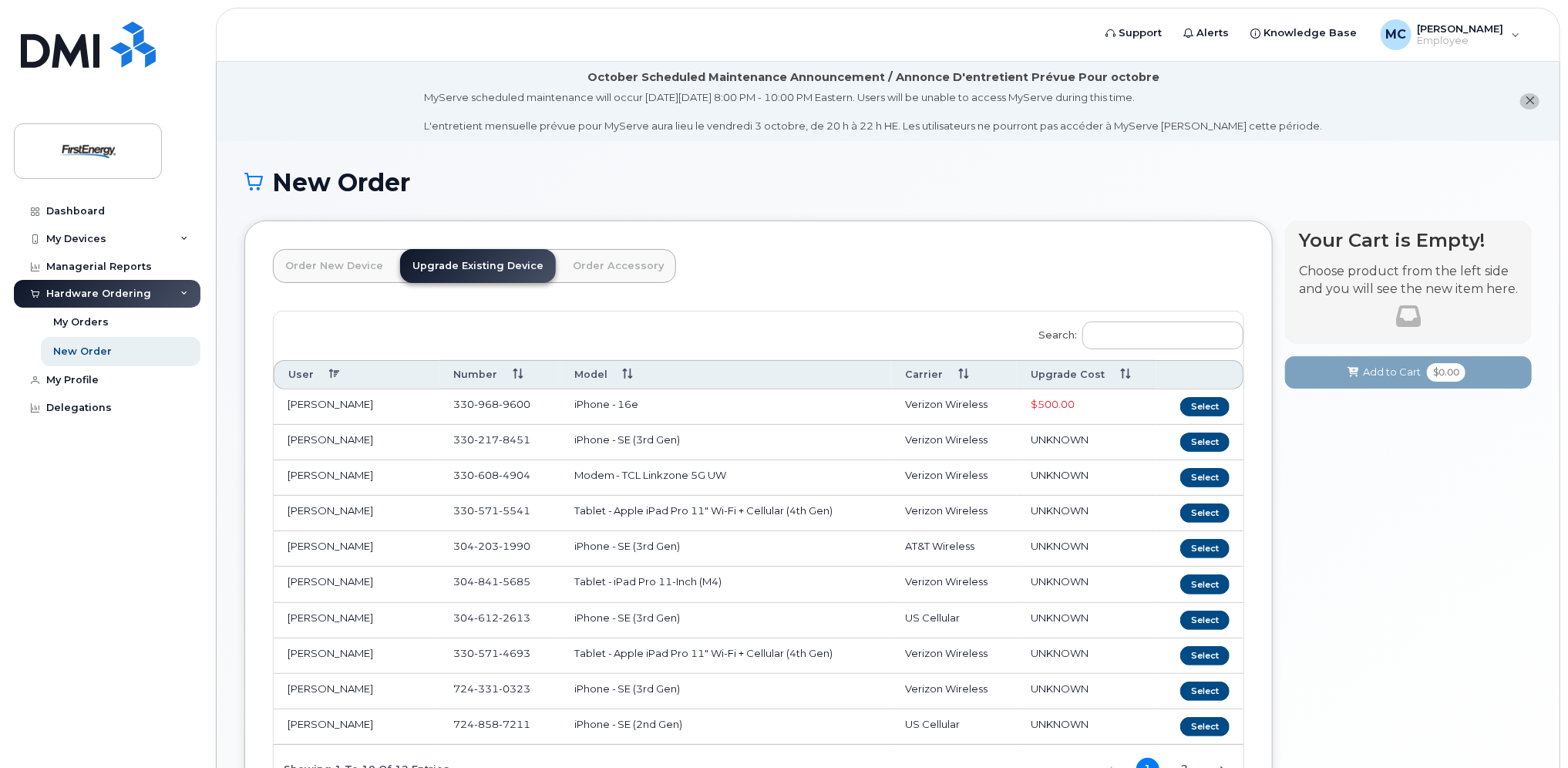
scroll to position [77, 0]
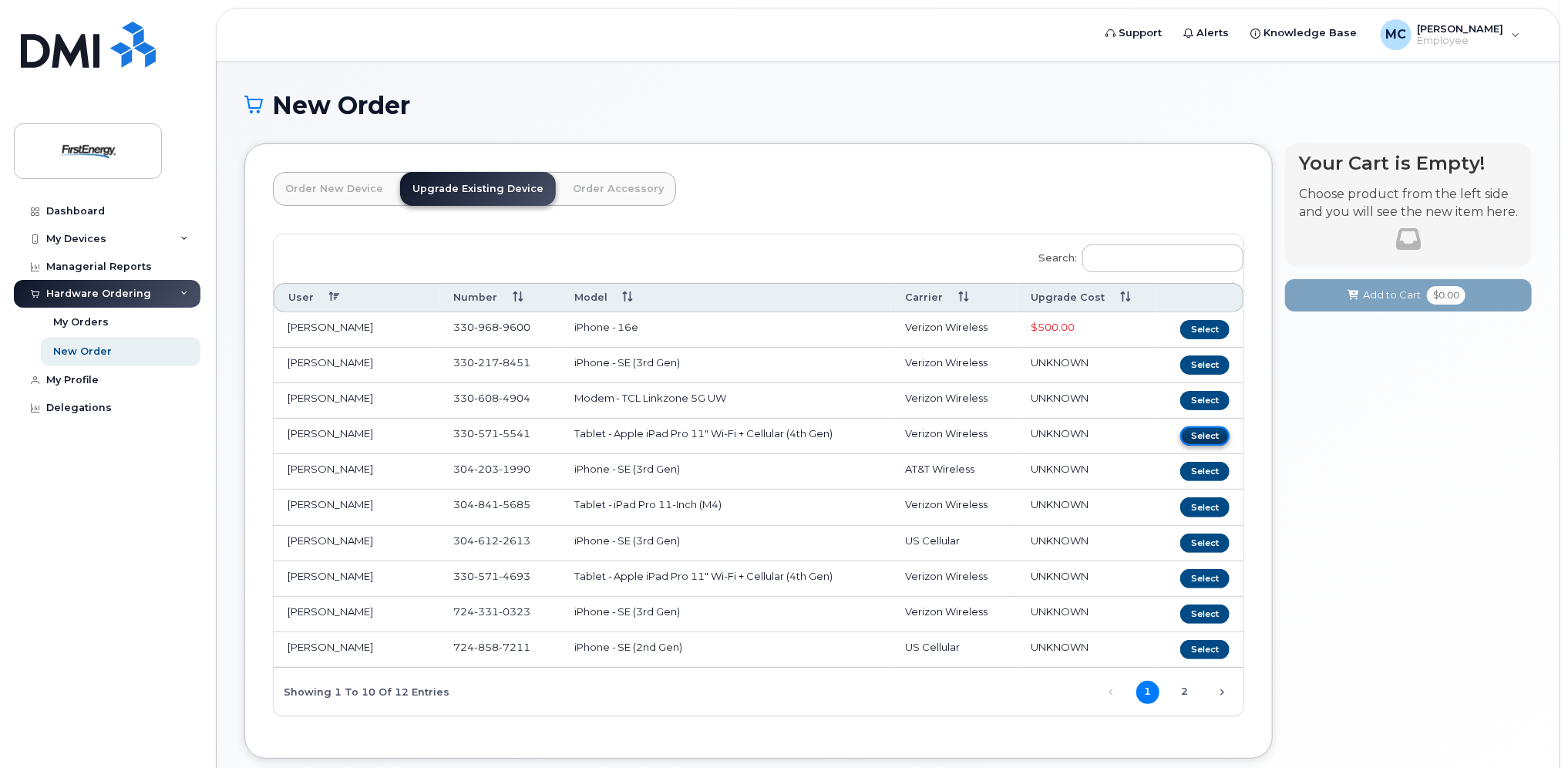
click at [1203, 429] on button "Select" at bounding box center [1205, 436] width 50 height 19
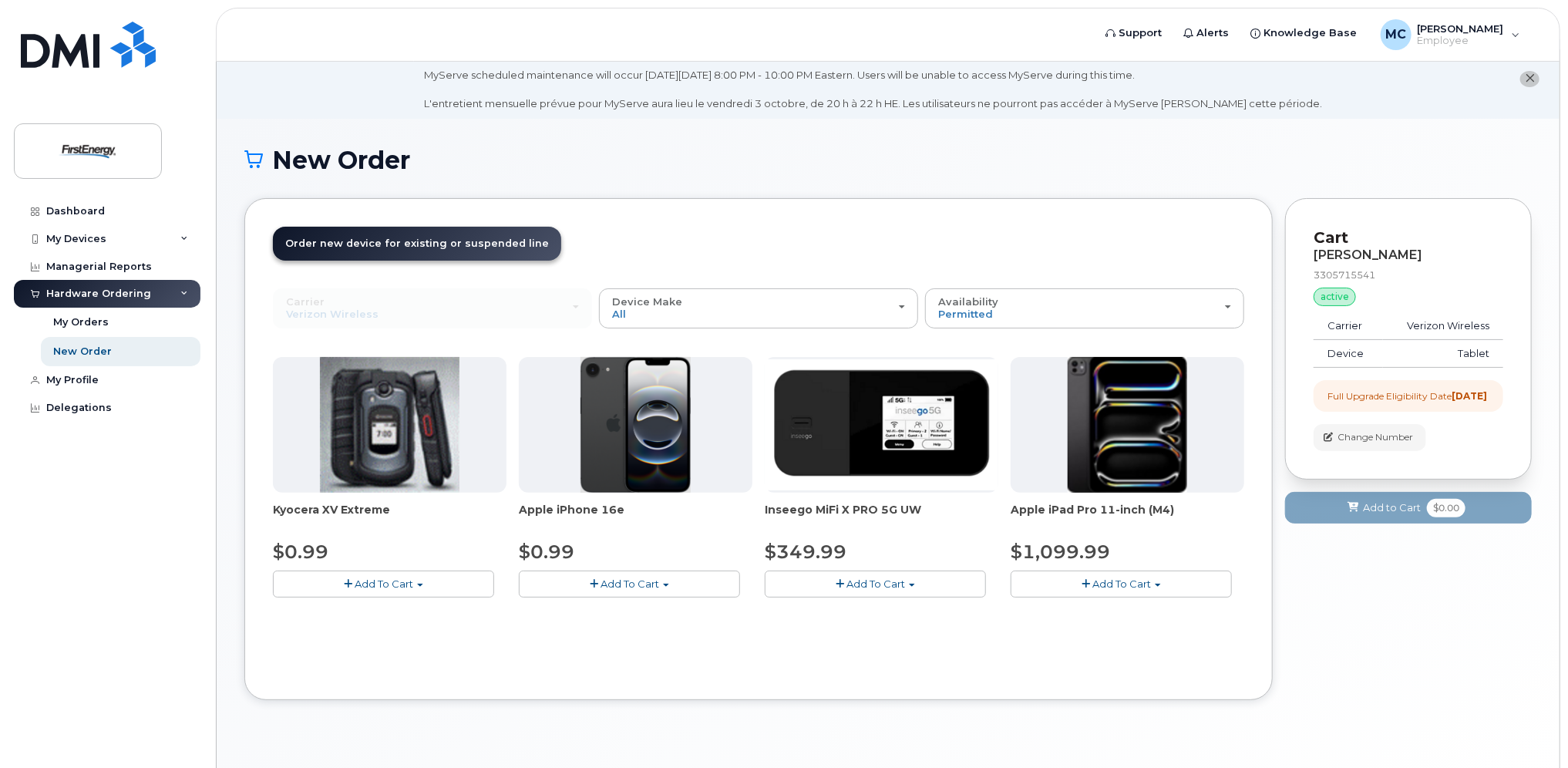
scroll to position [0, 0]
